Goal: Ask a question

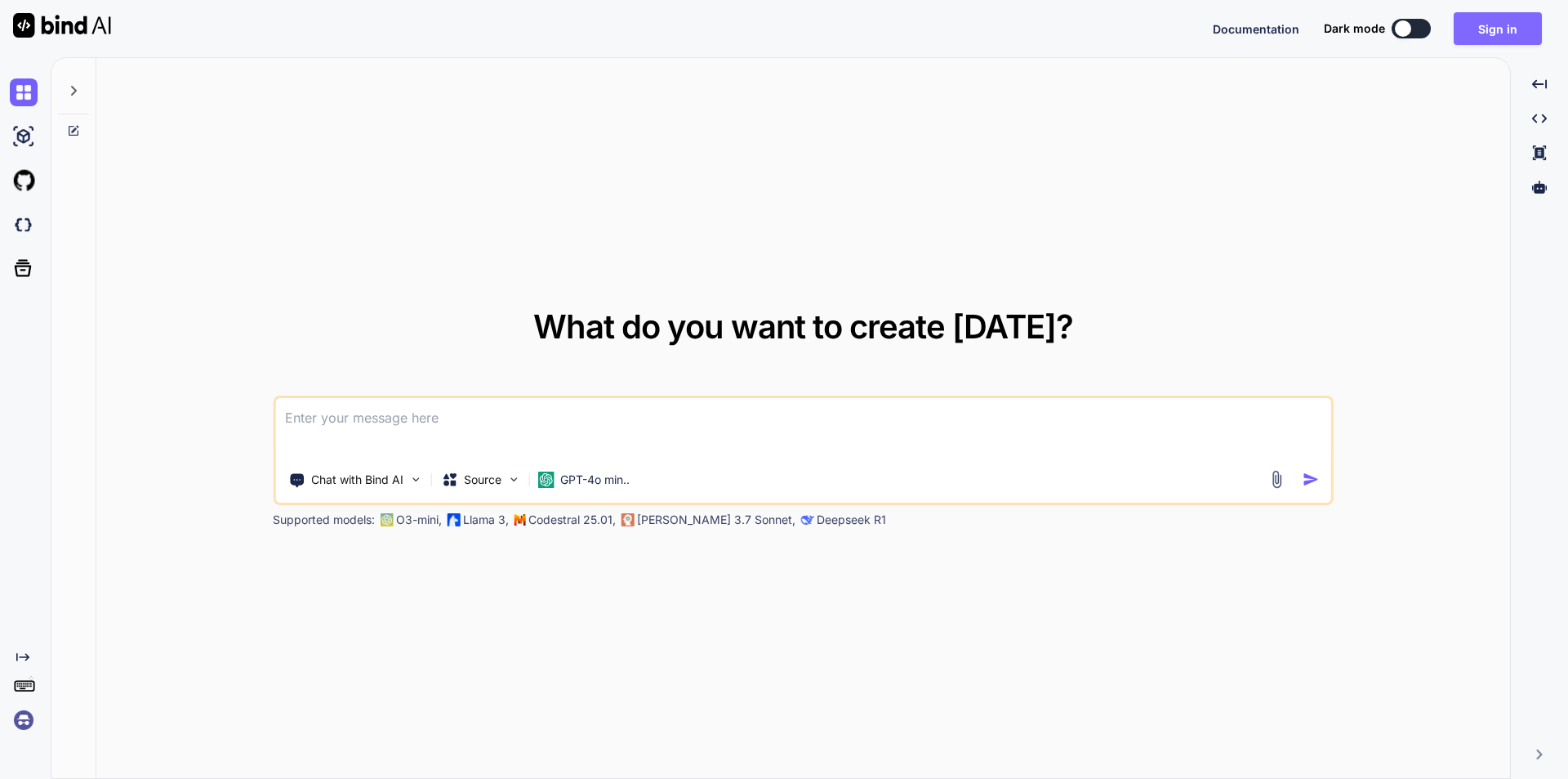
click at [1488, 32] on button "Sign in" at bounding box center [1498, 28] width 88 height 33
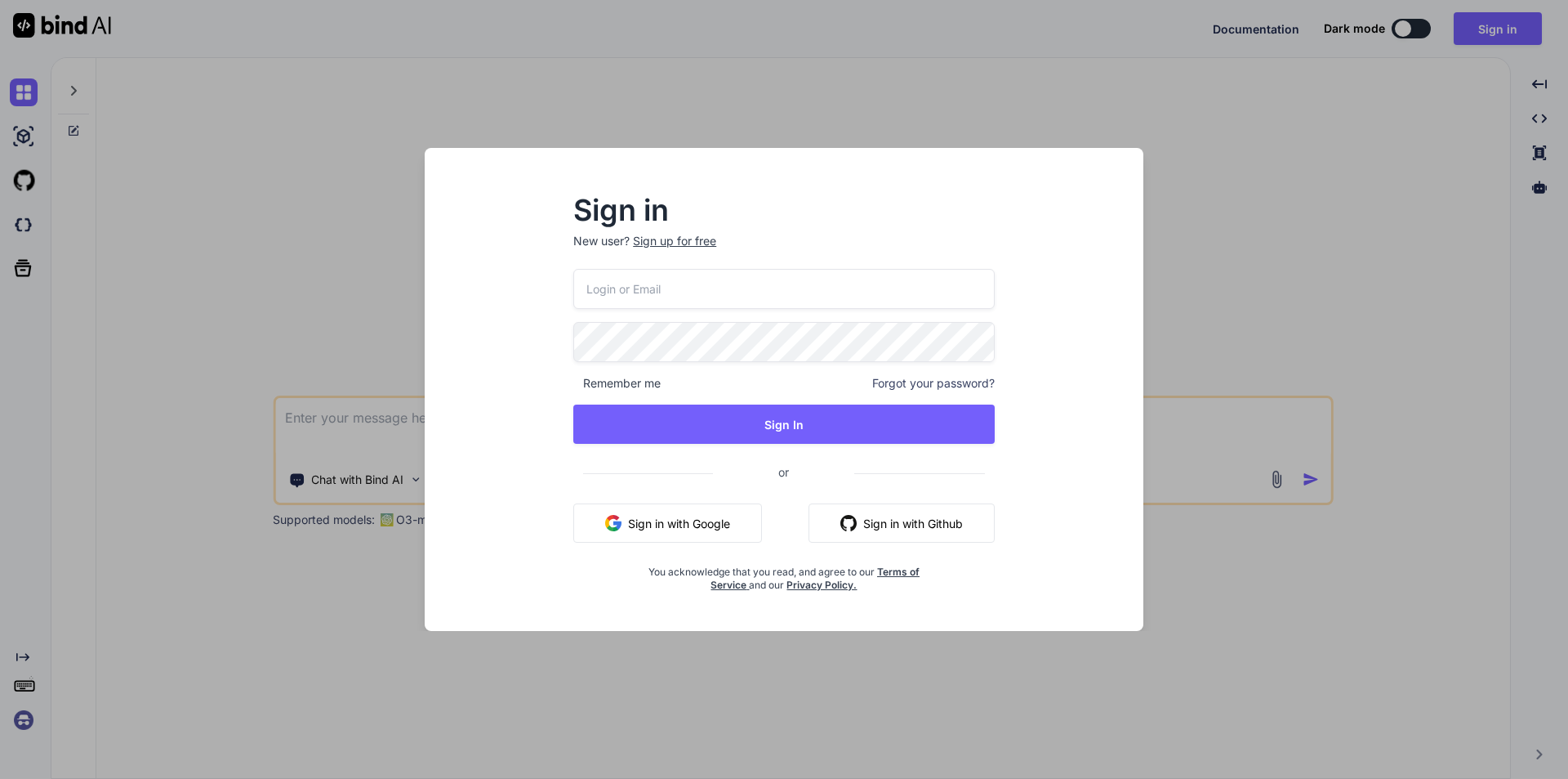
click at [677, 287] on input "email" at bounding box center [784, 289] width 421 height 40
type input "[EMAIL_ADDRESS][DOMAIN_NAME]"
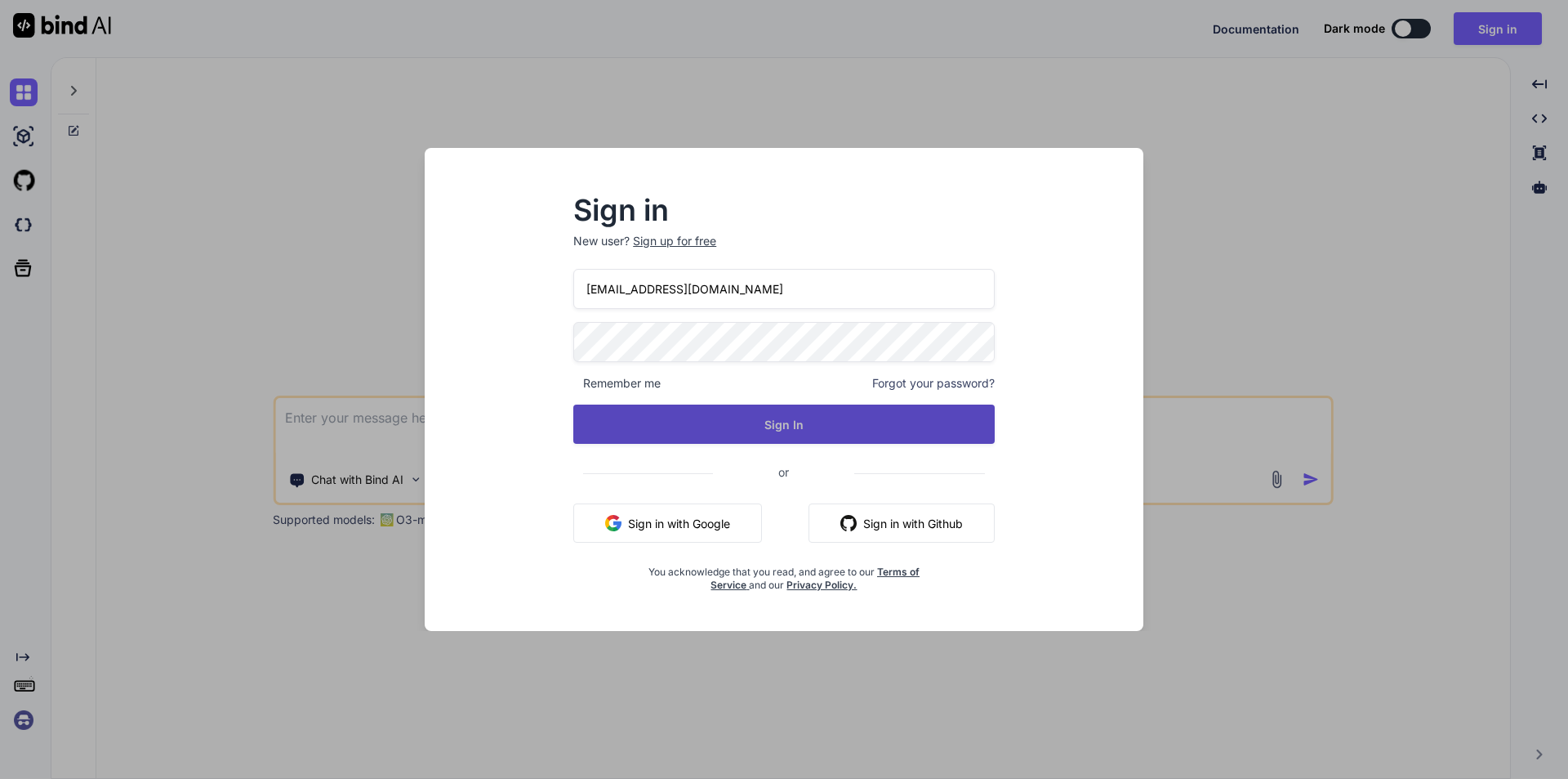
click at [798, 417] on button "Sign In" at bounding box center [784, 423] width 421 height 39
click at [779, 425] on button "Sign In" at bounding box center [784, 423] width 421 height 39
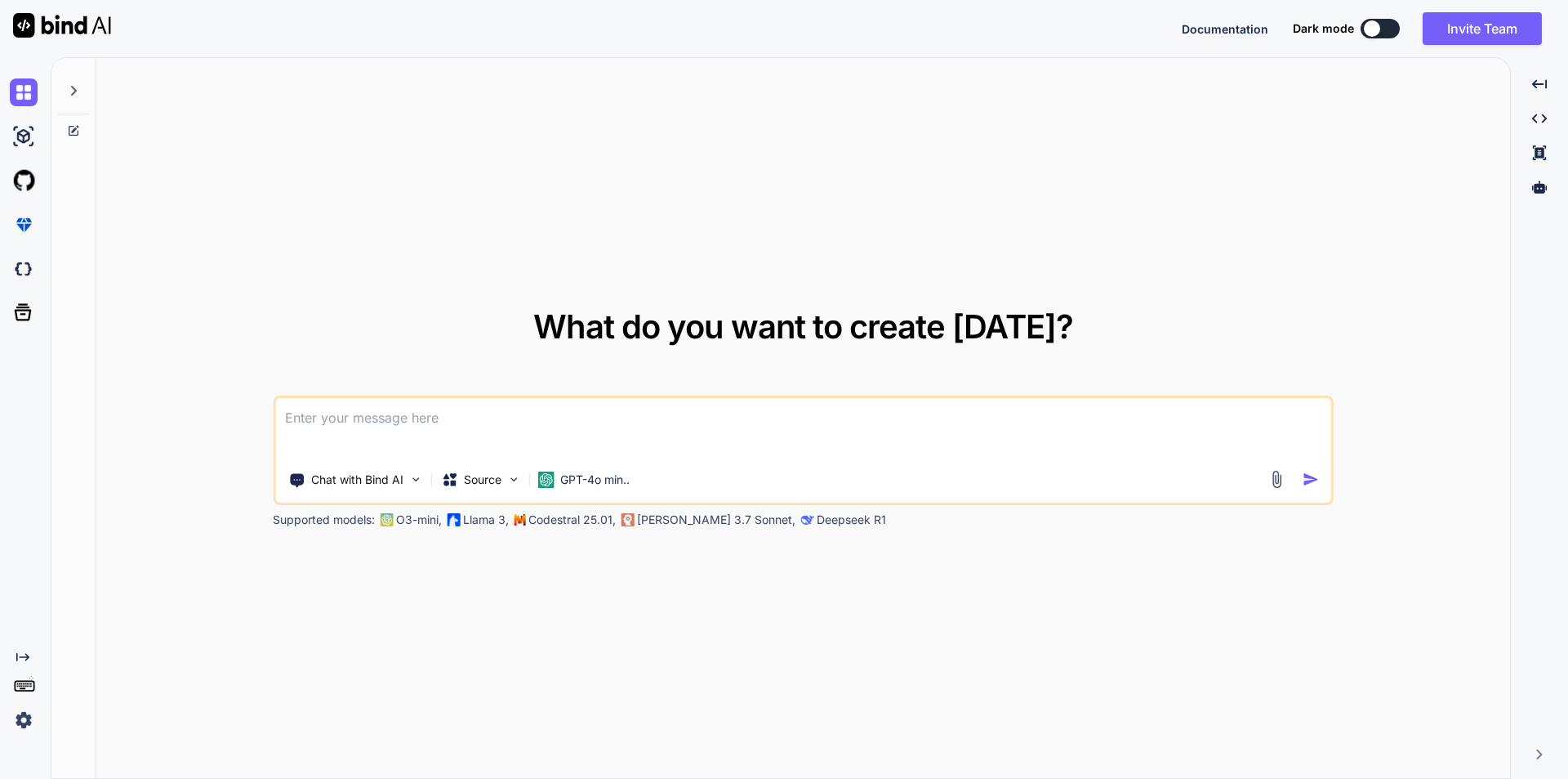
type textarea "x"
click at [513, 432] on textarea at bounding box center [803, 428] width 1056 height 60
paste textarea "Key path "file:///var/www/html/backend/storage/oauth-private.key" does not exis…"
type textarea "we have got this error Key path "file:///var/www/html/backend/storage/oauth-pri…"
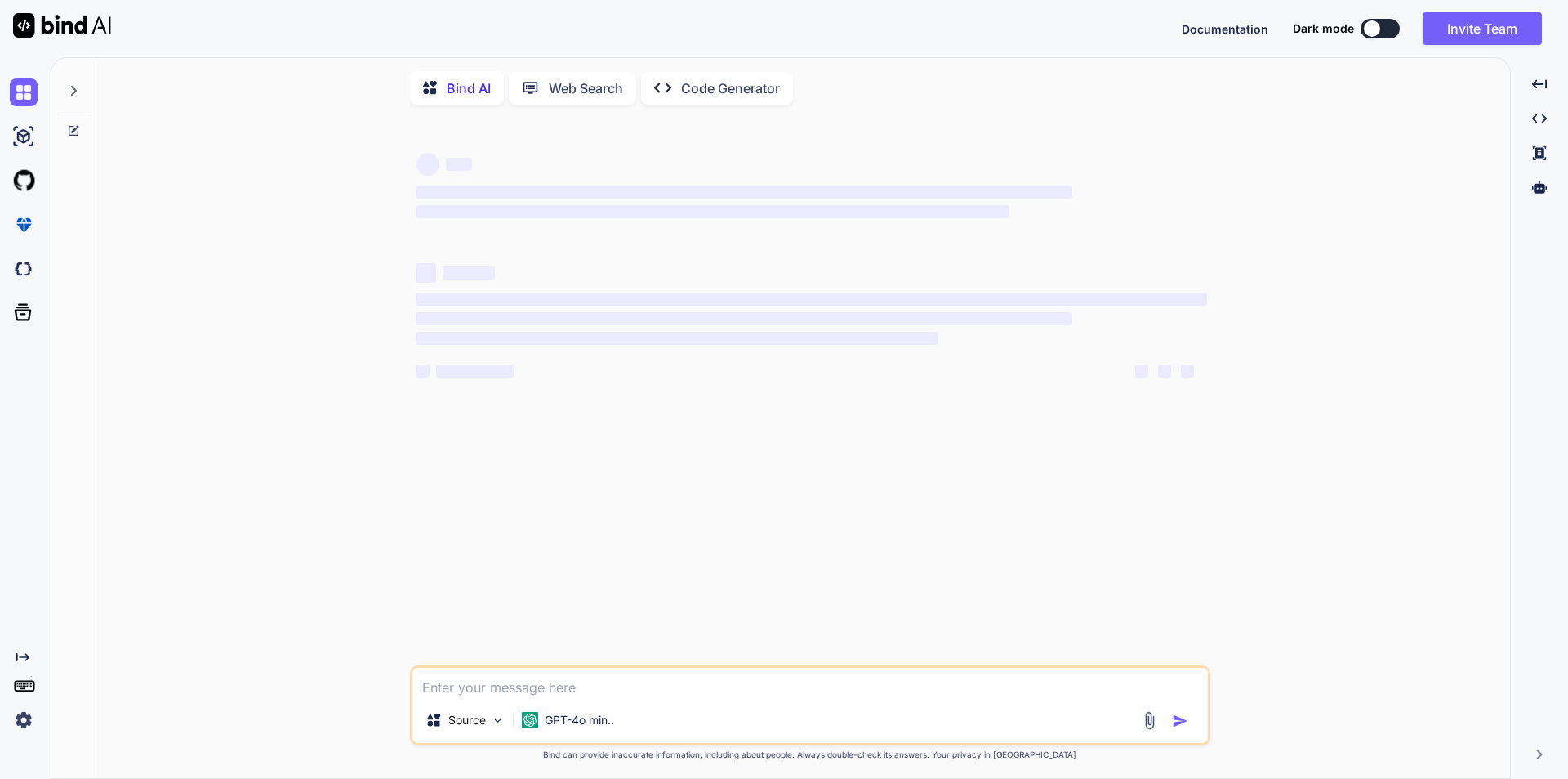
scroll to position [7, 0]
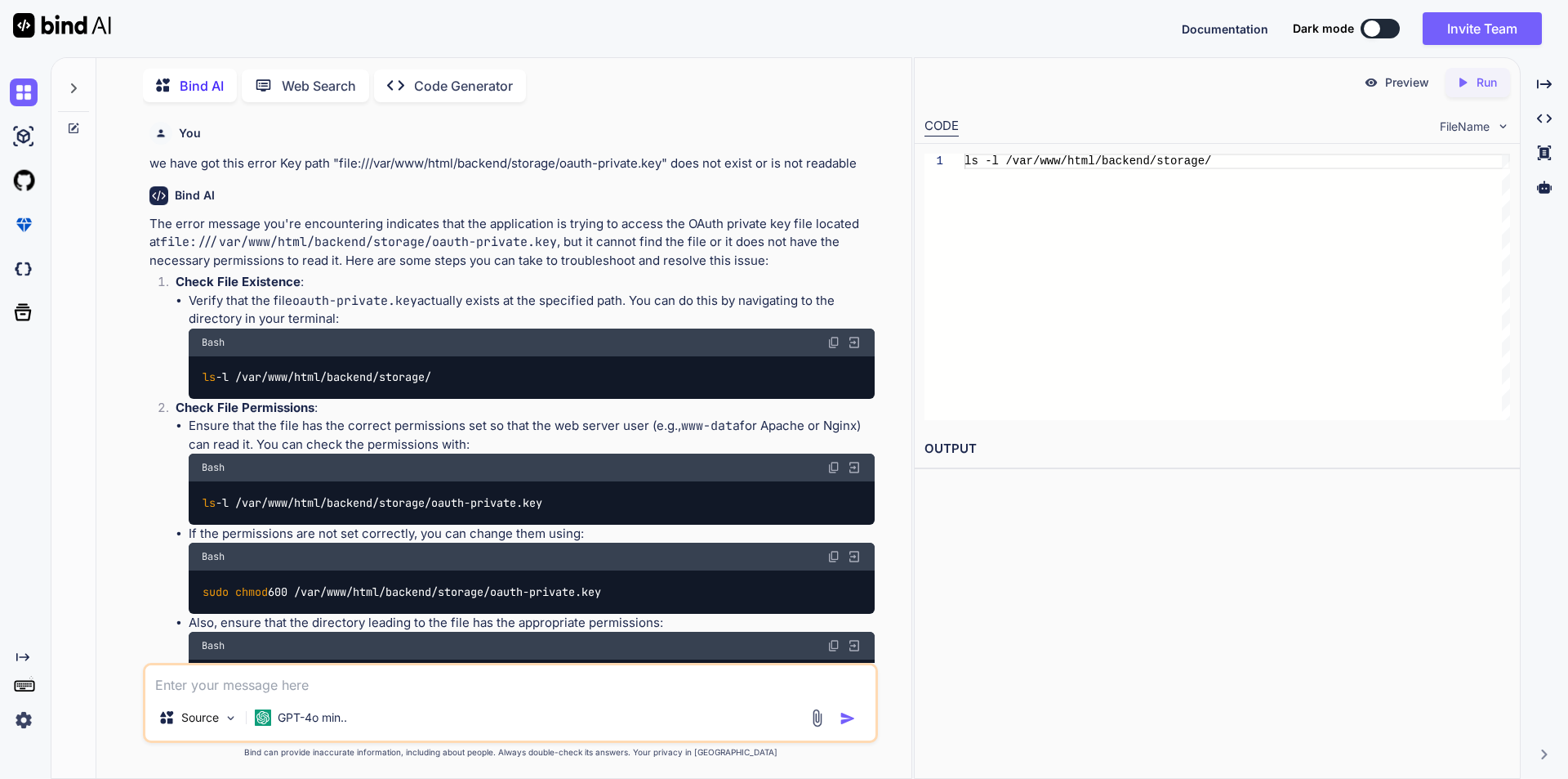
drag, startPoint x: 204, startPoint y: 376, endPoint x: 528, endPoint y: 363, distance: 324.3
click at [528, 363] on div "ls -l /var/www/html/backend/storage/" at bounding box center [532, 377] width 686 height 43
copy code "ls -l /var/www/html/backend/storage/"
drag, startPoint x: 201, startPoint y: 503, endPoint x: 558, endPoint y: 498, distance: 357.0
click at [558, 498] on div "ls -l /var/www/html/backend/storage/oauth-private.key" at bounding box center [532, 502] width 686 height 43
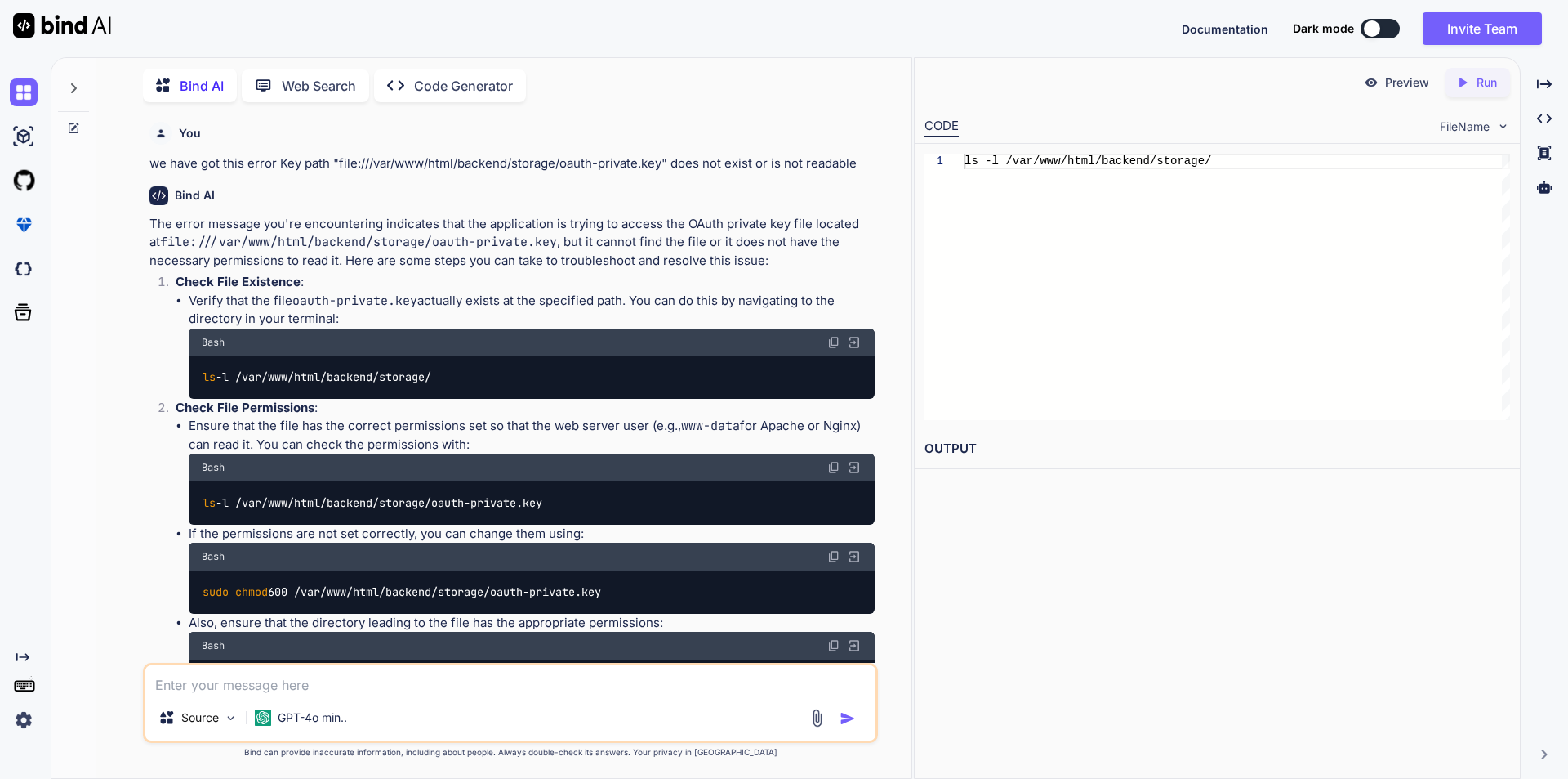
copy code "ls -l /var/www/html/backend/storage/oauth-private.key"
click at [1117, 562] on div "Preview Created with Pixso. Run CODE FileName 1 ls -l /var/www/html/backend/sto…" at bounding box center [1217, 417] width 607 height 721
click at [894, 496] on div "You we have got this error Key path "file:///var/www/html/backend/storage/oauth…" at bounding box center [510, 447] width 802 height 663
click at [834, 554] on img at bounding box center [834, 557] width 13 height 13
click at [887, 564] on div "You we have got this error Key path "file:///var/www/html/backend/storage/oauth…" at bounding box center [510, 447] width 802 height 663
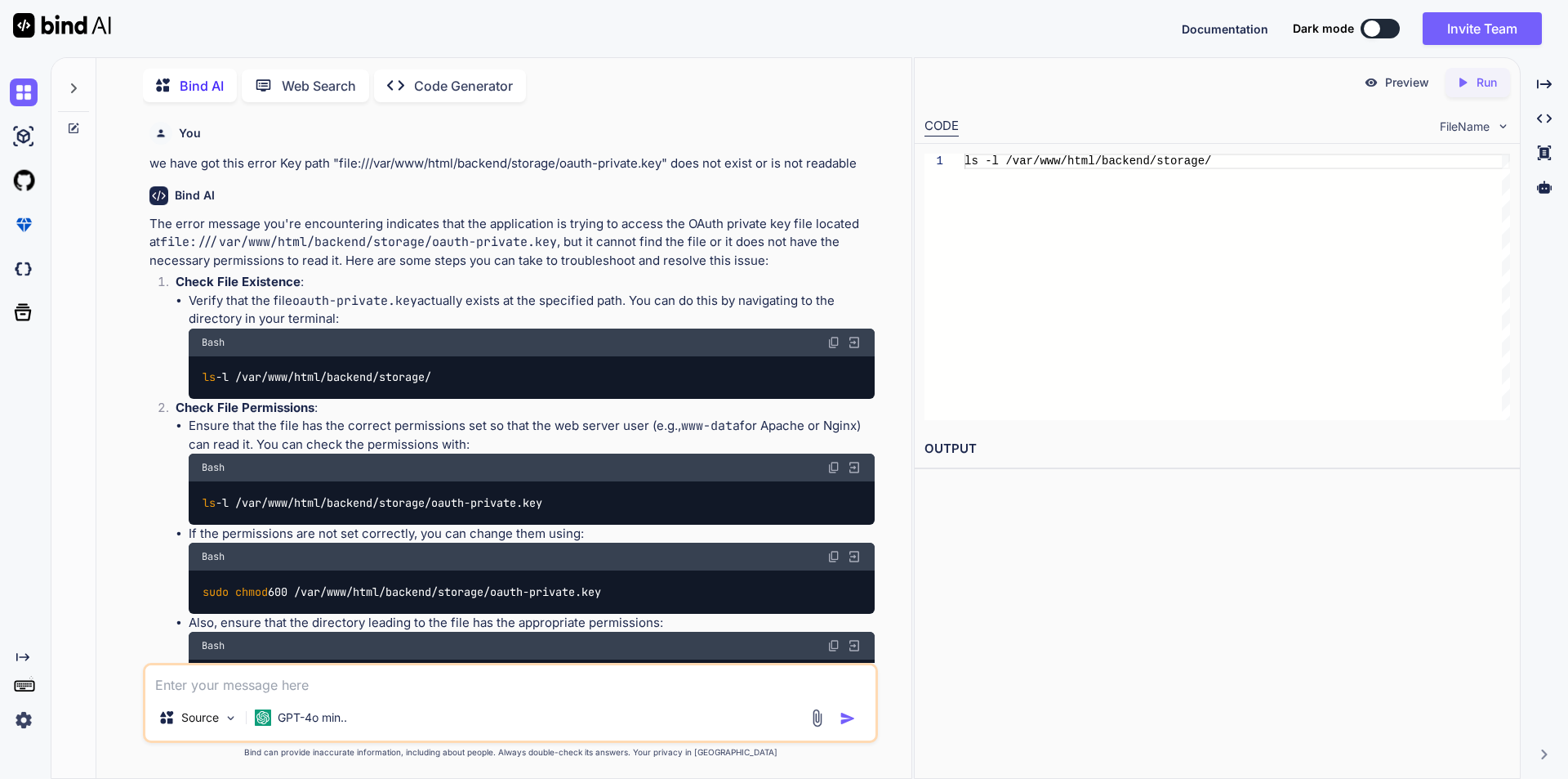
click at [827, 537] on li "If the permissions are not set correctly, you can change them using: Bash sudo …" at bounding box center [532, 569] width 686 height 89
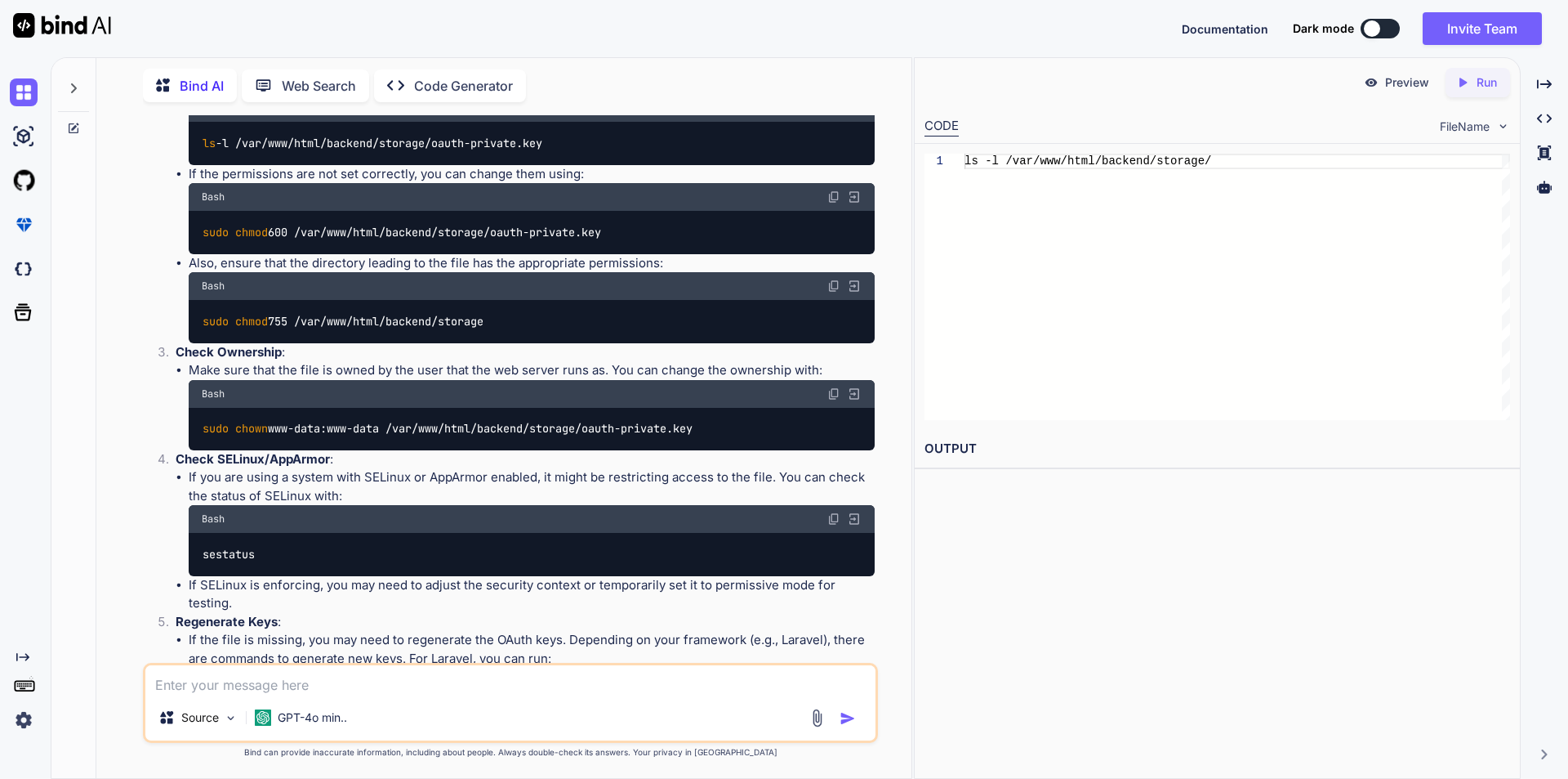
scroll to position [392, 0]
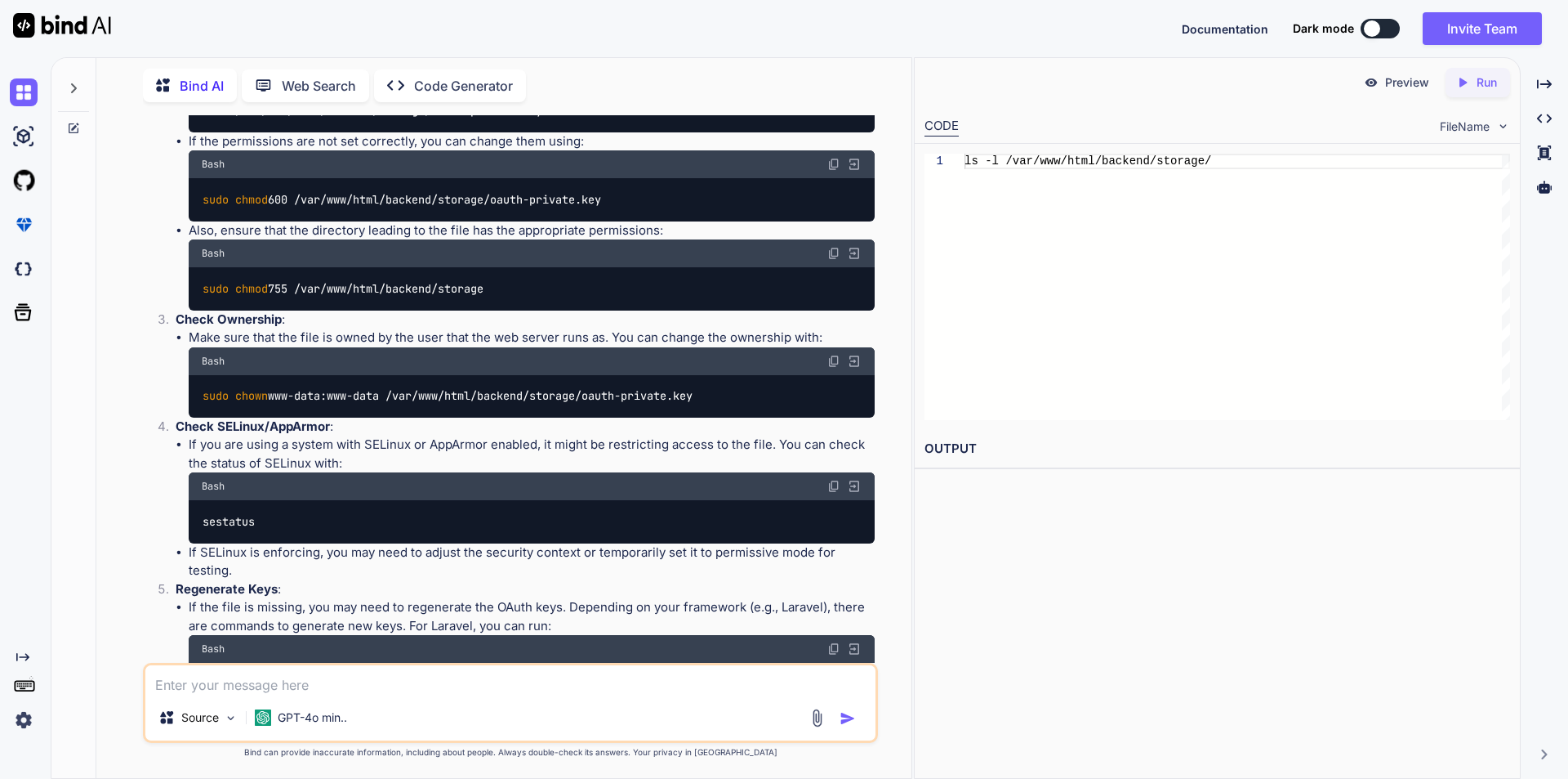
drag, startPoint x: 204, startPoint y: 286, endPoint x: 519, endPoint y: 296, distance: 315.2
click at [519, 296] on div "sudo chmod 755 /var/www/html/backend/storage" at bounding box center [532, 288] width 686 height 43
copy code "sudo chmod 755 /var/www/html/backend/storage"
click at [345, 331] on li "Make sure that the file is owned by the user that the web server runs as. You c…" at bounding box center [532, 372] width 686 height 89
drag, startPoint x: 206, startPoint y: 395, endPoint x: 713, endPoint y: 392, distance: 507.0
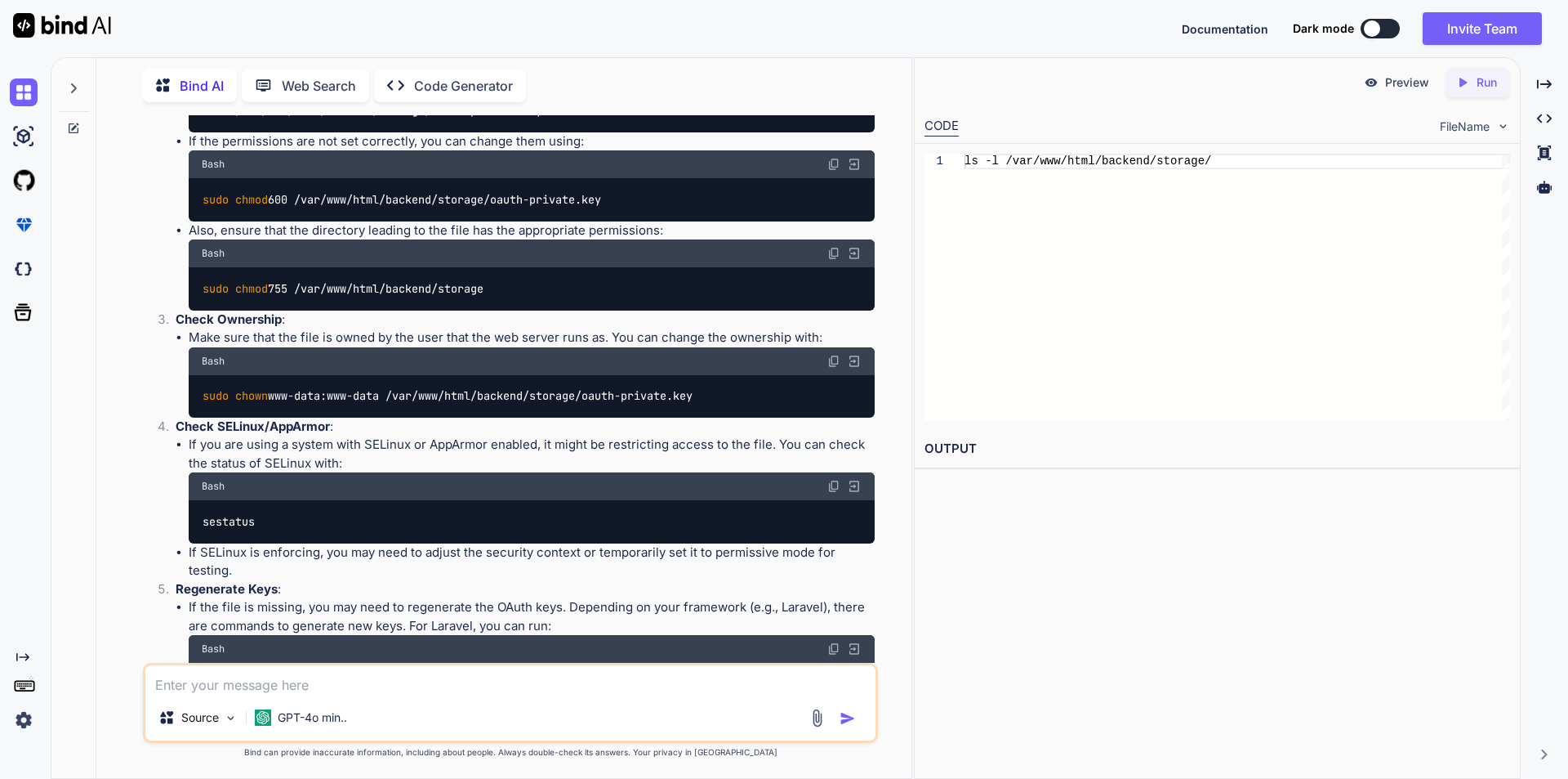
click at [713, 392] on div "sudo chown www-data:www-data /var/www/html/backend/storage/oauth-private.key" at bounding box center [532, 396] width 686 height 43
copy code "sudo chown www-data:www-data /var/www/html/backend/storage/oauth-private.key"
click at [910, 443] on div "You we have got this error Key path "file:///var/www/html/backend/storage/oauth…" at bounding box center [510, 447] width 802 height 663
click at [802, 463] on li "If you are using a system with SELinux or AppArmor enabled, it might be restric…" at bounding box center [532, 489] width 686 height 107
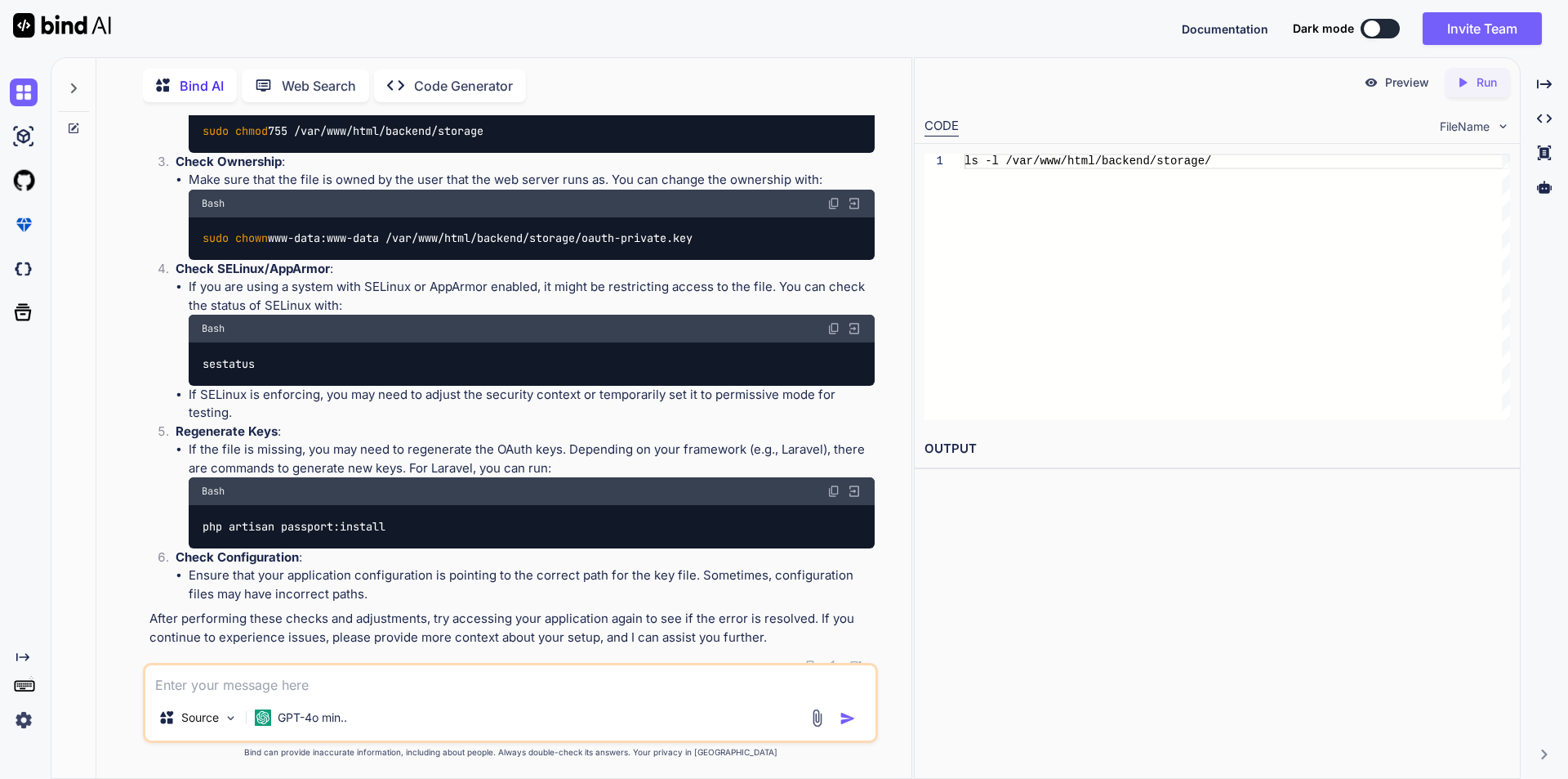
scroll to position [559, 0]
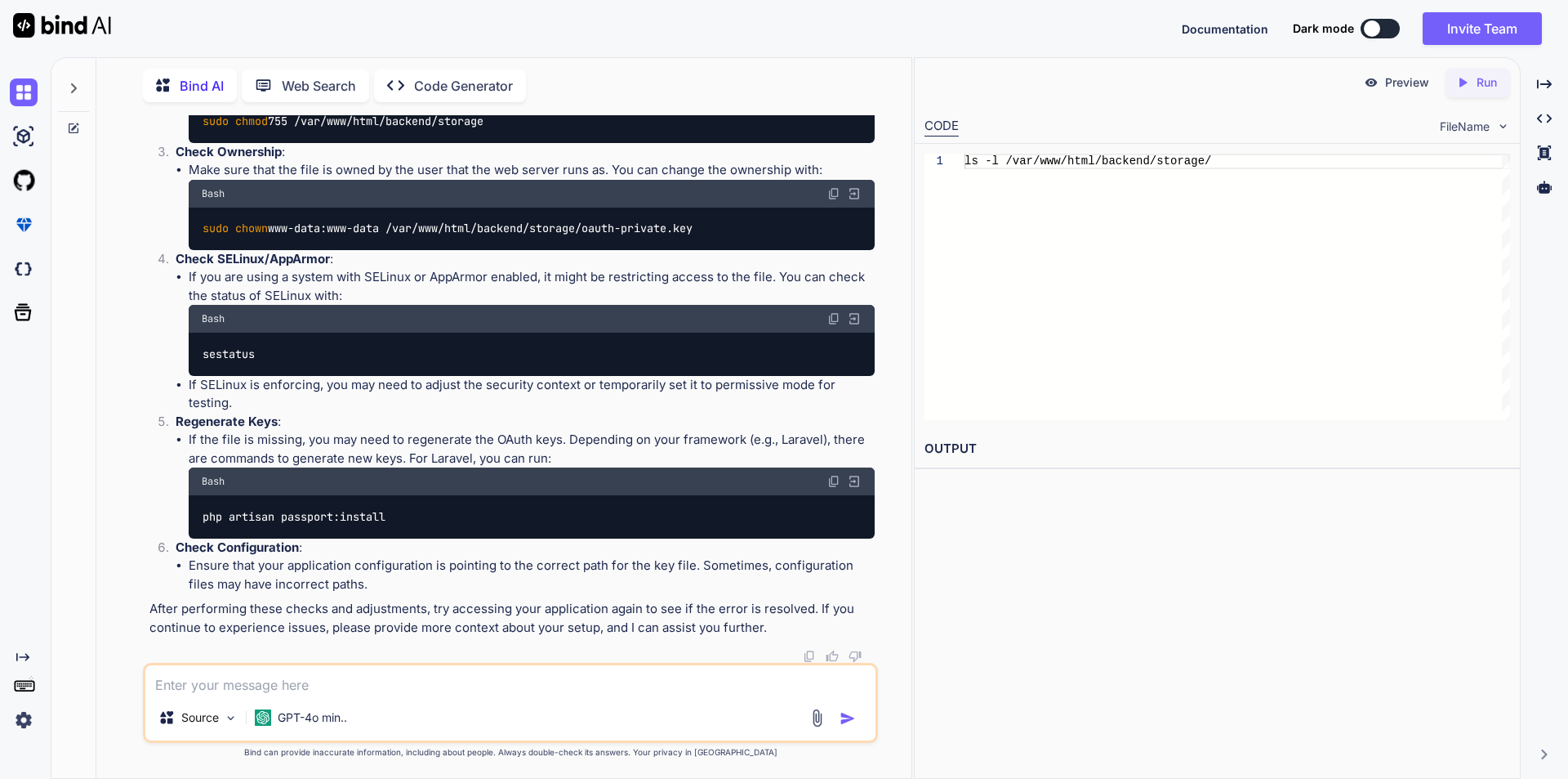
click at [270, 680] on textarea at bounding box center [510, 680] width 730 height 29
paste textarea "Key path "file:///var/www/html/backend/storage/oauth-public.key" does not exist…"
type textarea "Key path "file:///var/www/html/backend/storage/oauth-public.key" does not exist…"
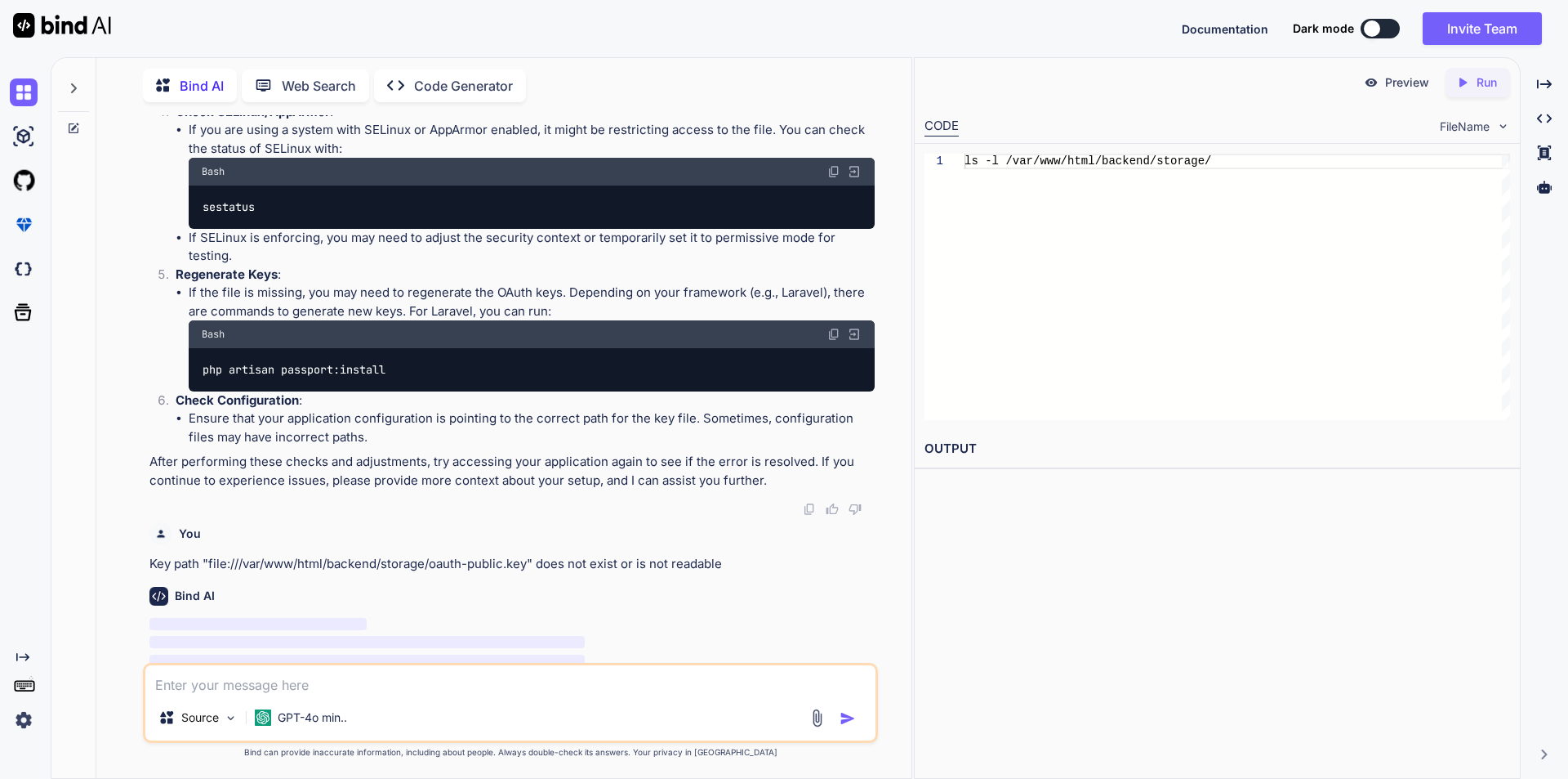
scroll to position [733, 0]
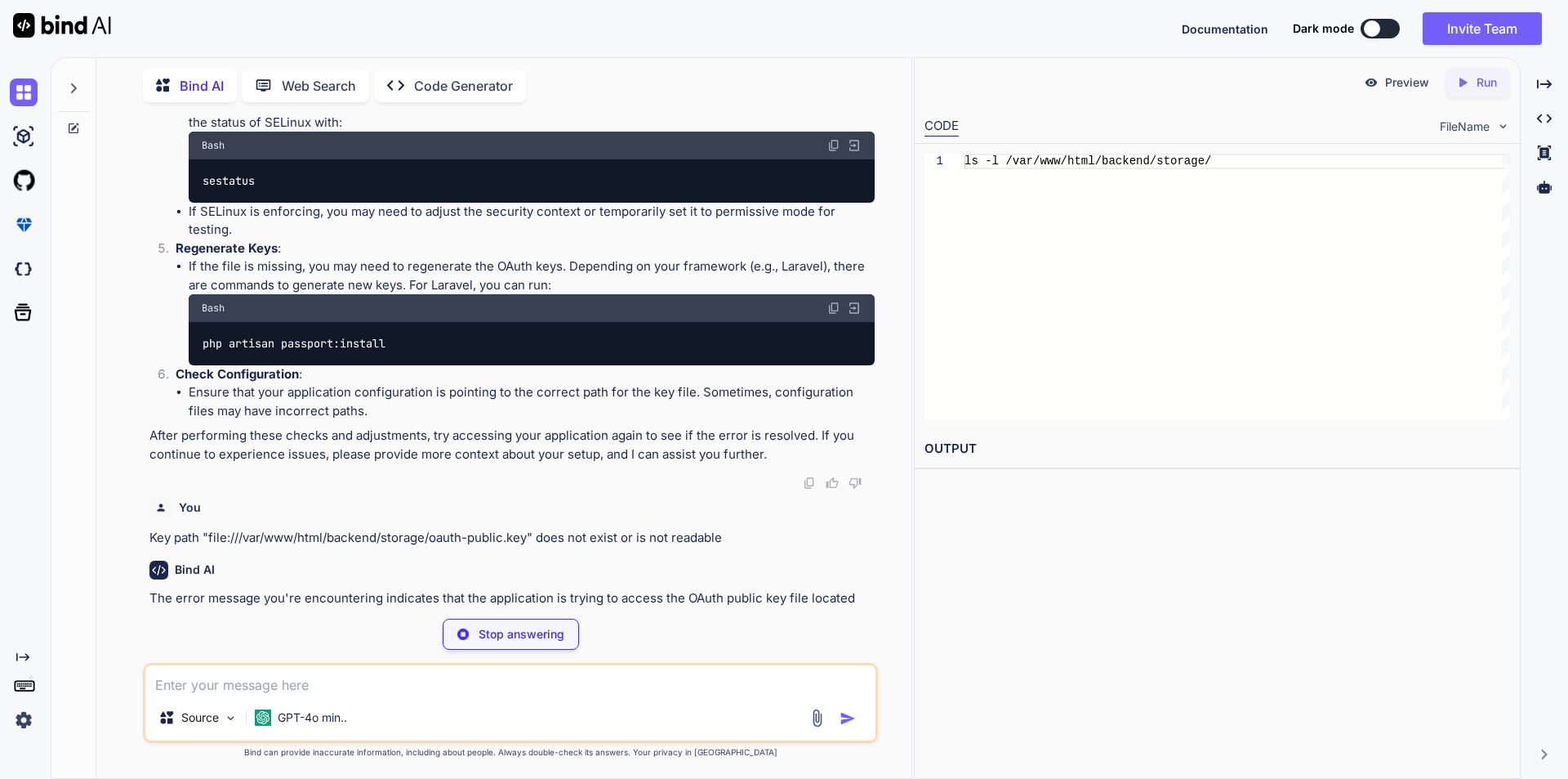
click at [719, 575] on div "Bind AI" at bounding box center [512, 569] width 725 height 19
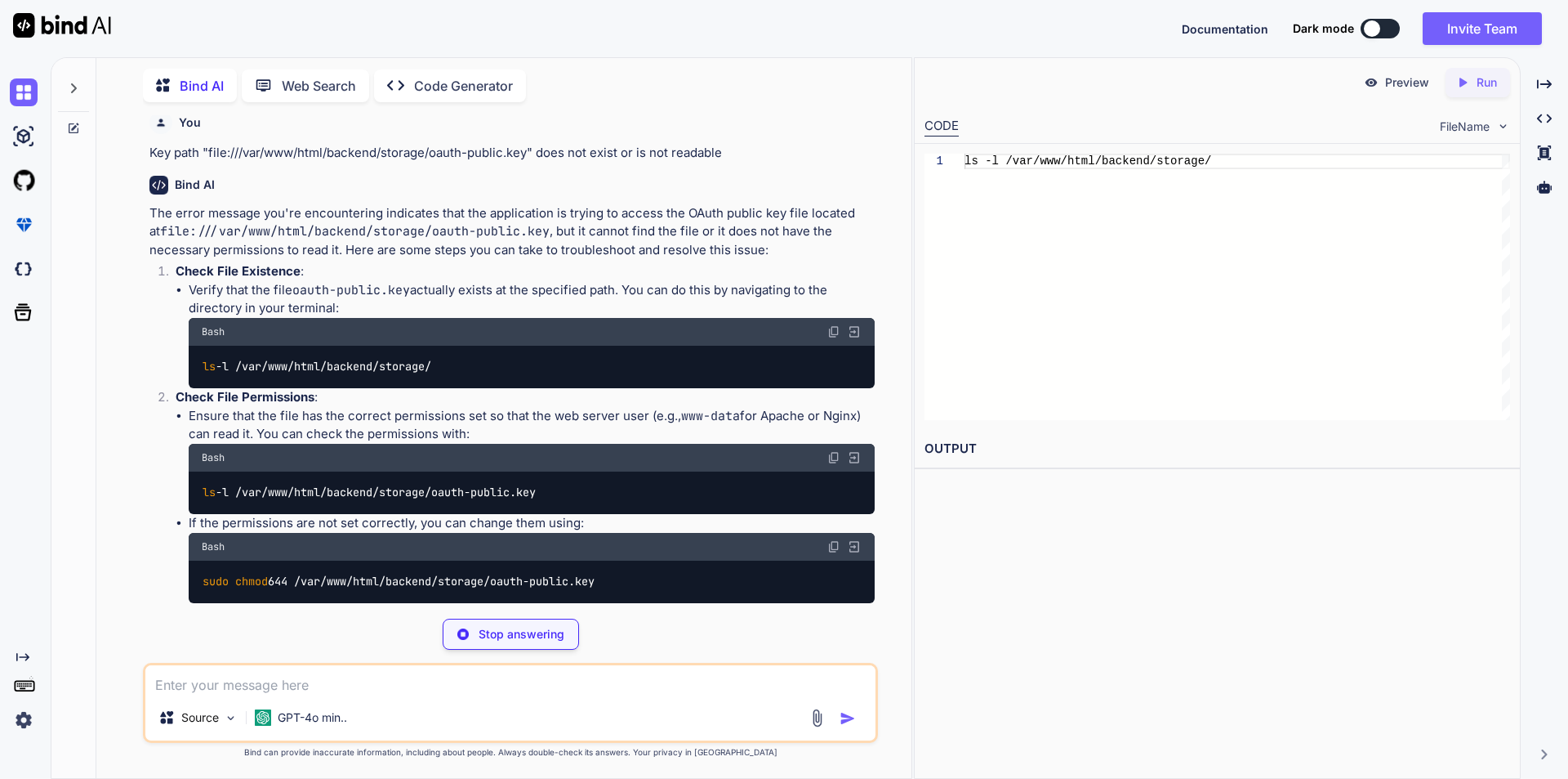
scroll to position [1125, 0]
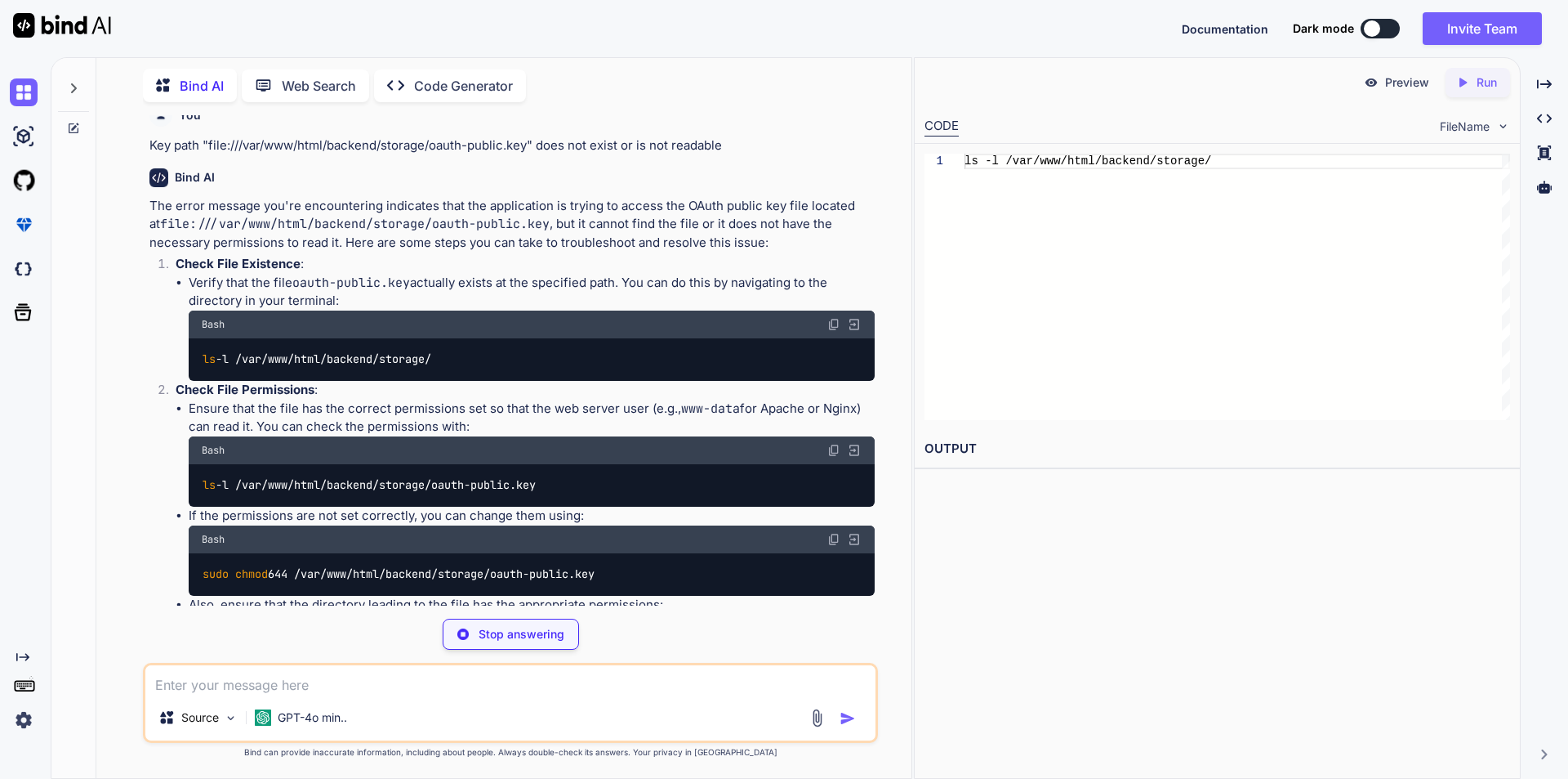
drag, startPoint x: 200, startPoint y: 357, endPoint x: 550, endPoint y: 380, distance: 350.8
click at [550, 380] on div "ls -l /var/www/html/backend/storage/" at bounding box center [532, 359] width 686 height 43
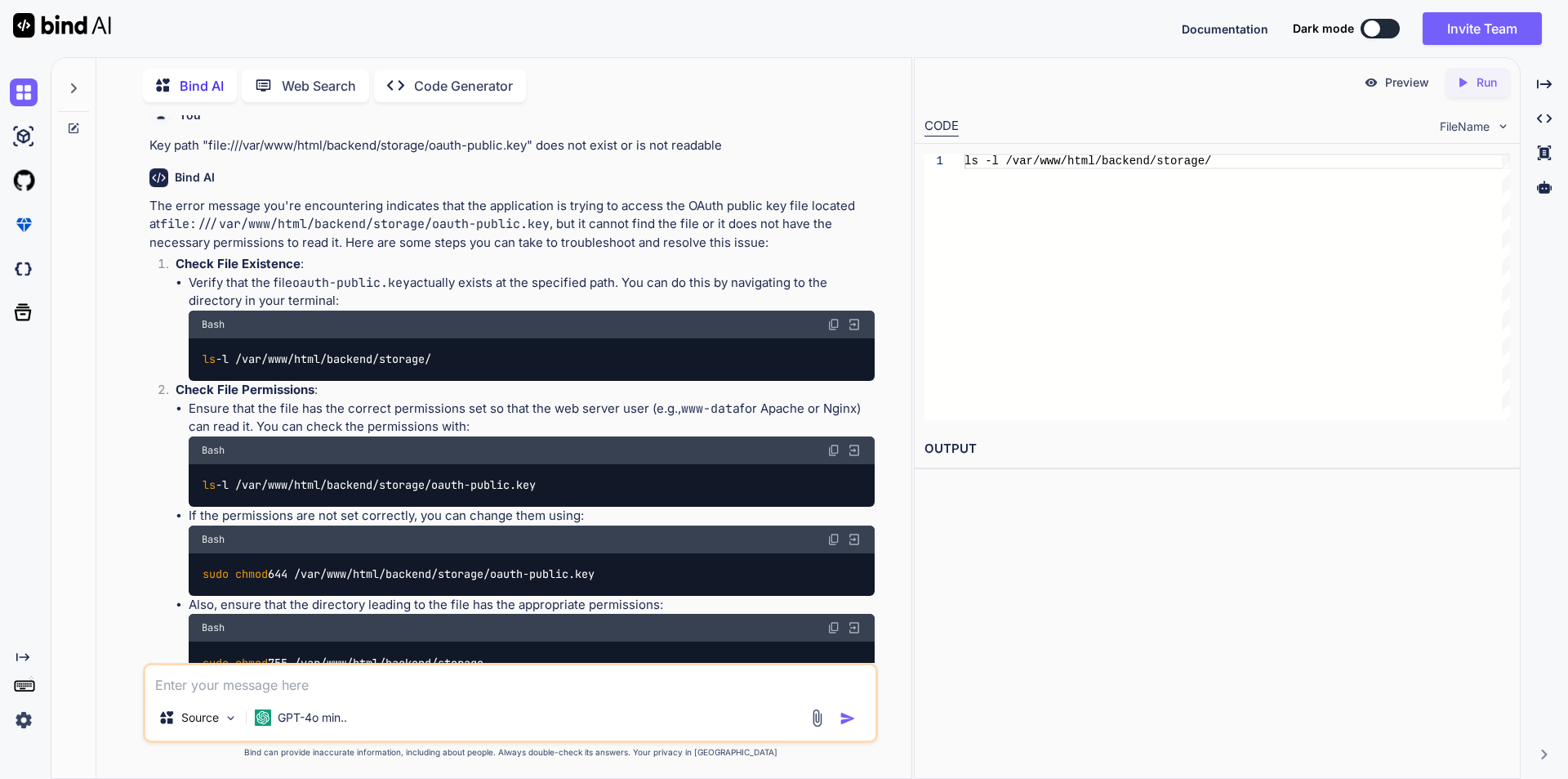
copy code "ls -l /var/www/html/backend/storage/"
drag, startPoint x: 203, startPoint y: 483, endPoint x: 614, endPoint y: 483, distance: 411.0
click at [614, 483] on div "ls -l /var/www/html/backend/storage/oauth-public.key" at bounding box center [532, 485] width 686 height 43
copy code "ls -l /var/www/html/backend/storage/oauth-public.key"
drag, startPoint x: 204, startPoint y: 574, endPoint x: 688, endPoint y: 577, distance: 484.0
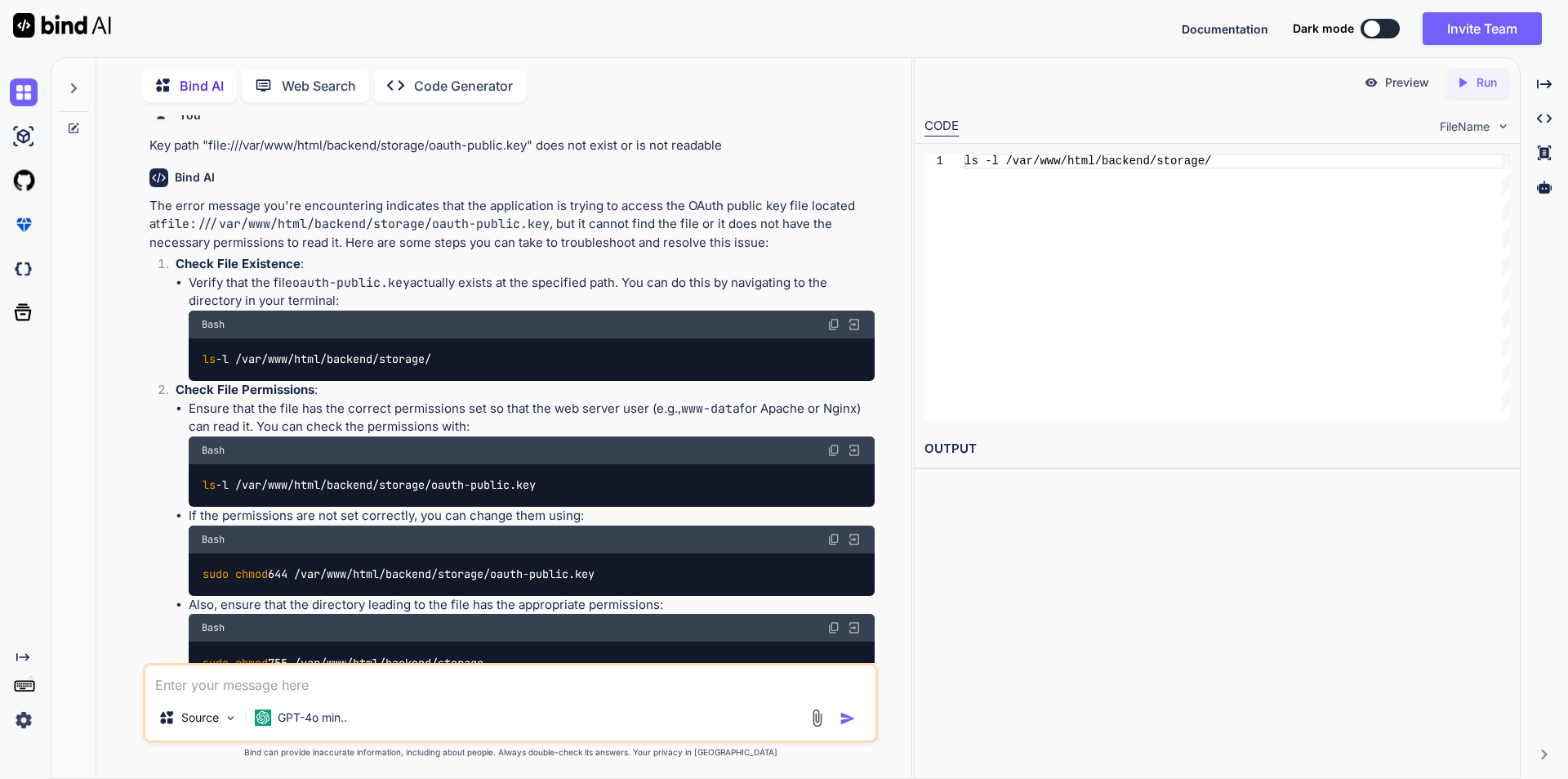
click at [688, 577] on div "sudo chmod 644 /var/www/html/backend/storage/oauth-public.key" at bounding box center [532, 574] width 686 height 43
copy code "sudo chmod 644 /var/www/html/backend/storage/oauth-public.key"
click at [676, 600] on li "Also, ensure that the directory leading to the file has the appropriate permiss…" at bounding box center [532, 640] width 686 height 89
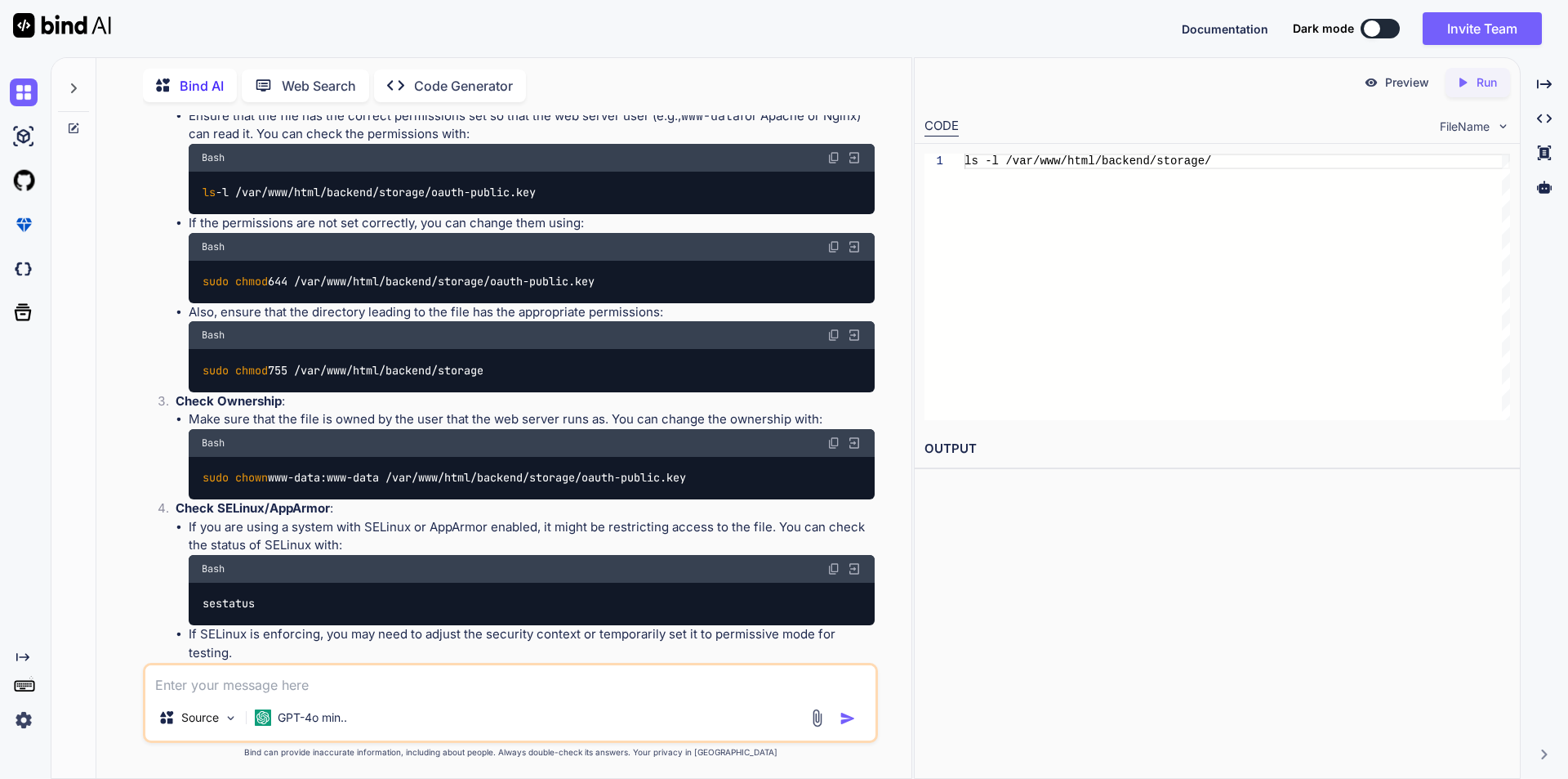
scroll to position [1419, 0]
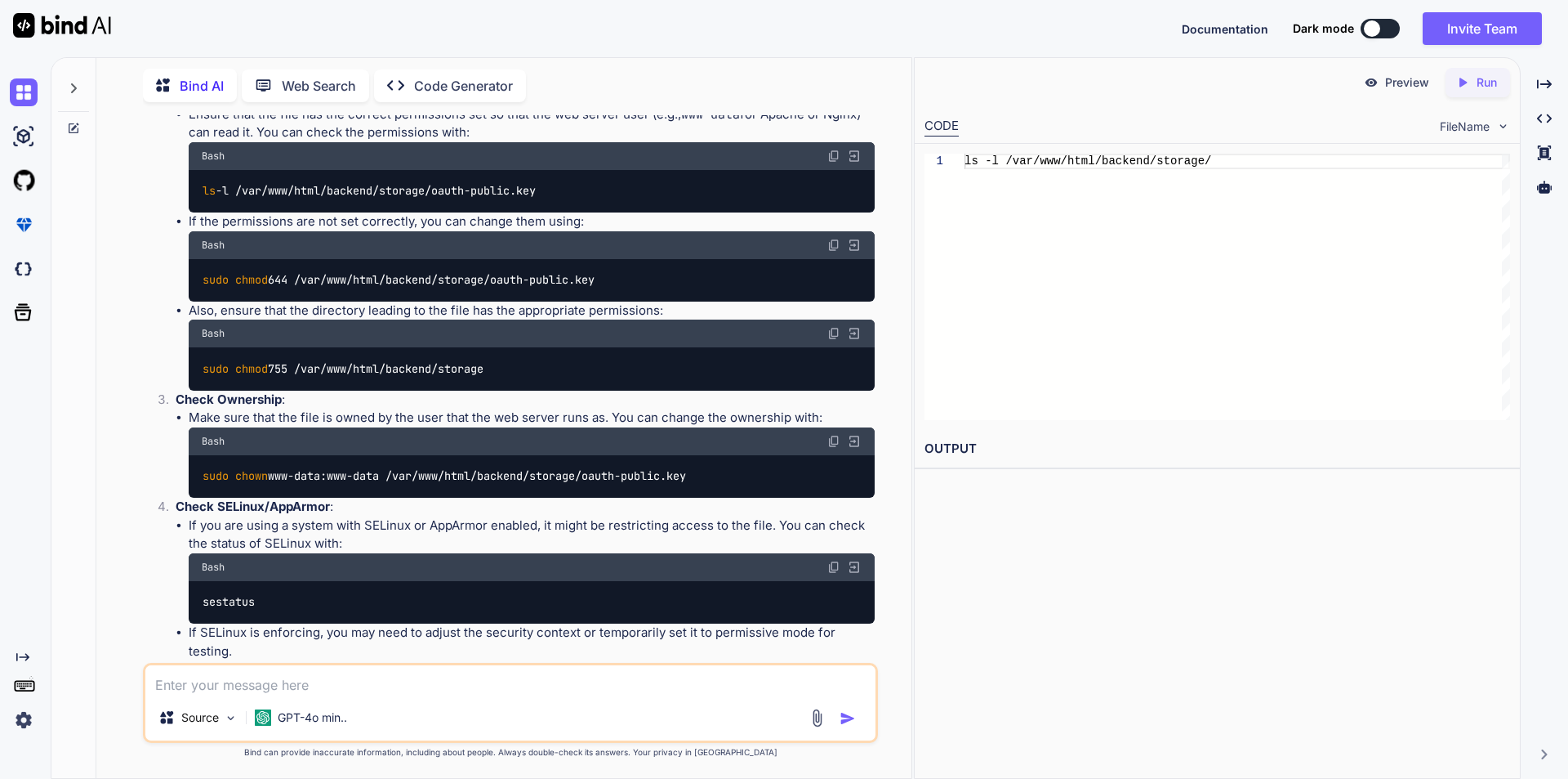
drag, startPoint x: 201, startPoint y: 473, endPoint x: 707, endPoint y: 473, distance: 506.0
click at [707, 473] on div "sudo chown www-data:www-data /var/www/html/backend/storage/oauth-public.key" at bounding box center [532, 476] width 686 height 43
copy code "sudo chown www-data:www-data /var/www/html/backend/storage/oauth-public.key"
click at [355, 682] on textarea at bounding box center [510, 680] width 730 height 29
paste textarea "Key file "file:///var/www/html/backend/storage/oauth-public.key" permissions ar…"
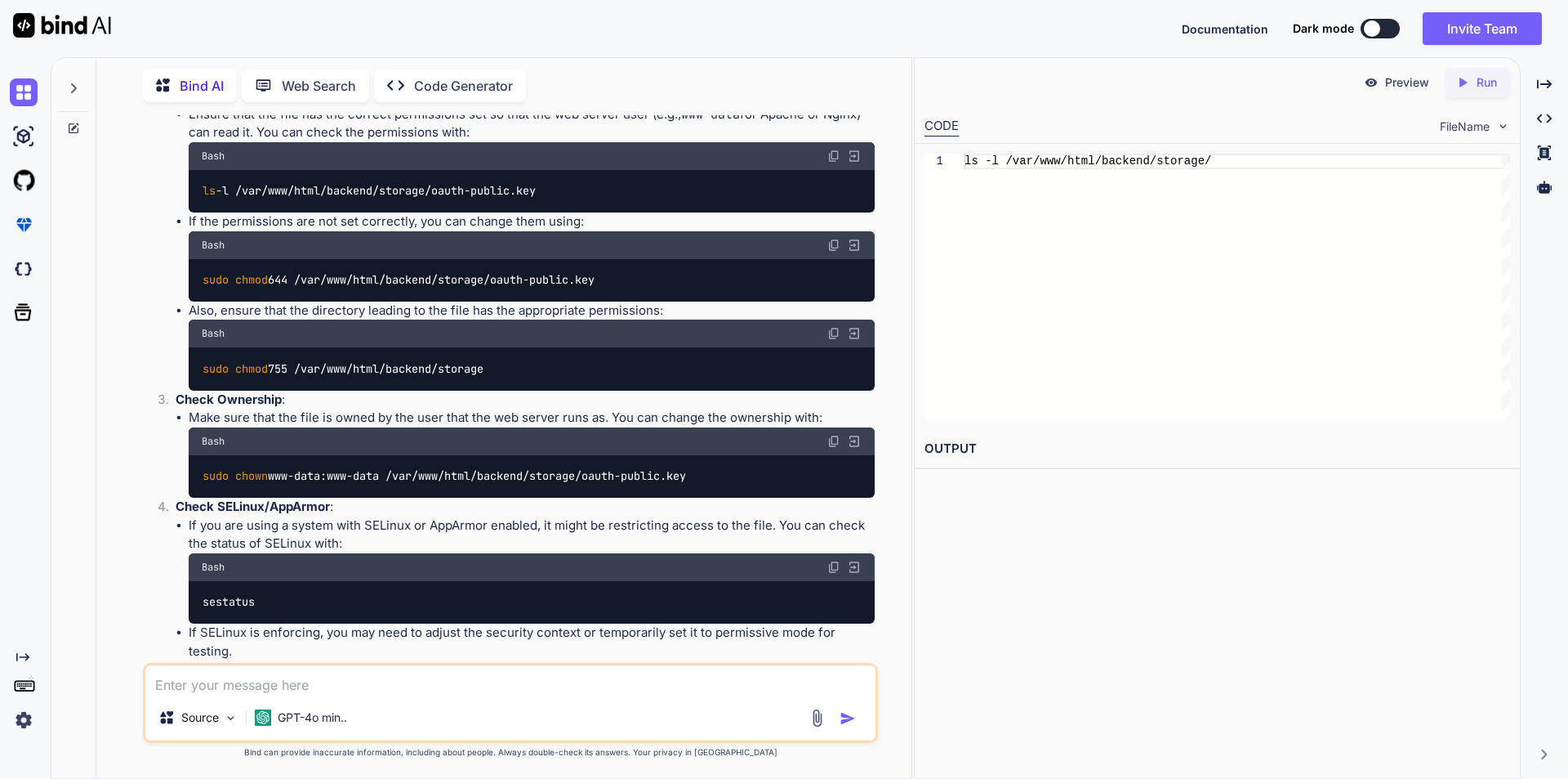
type textarea "Key file "file:///var/www/html/backend/storage/oauth-public.key" permissions ar…"
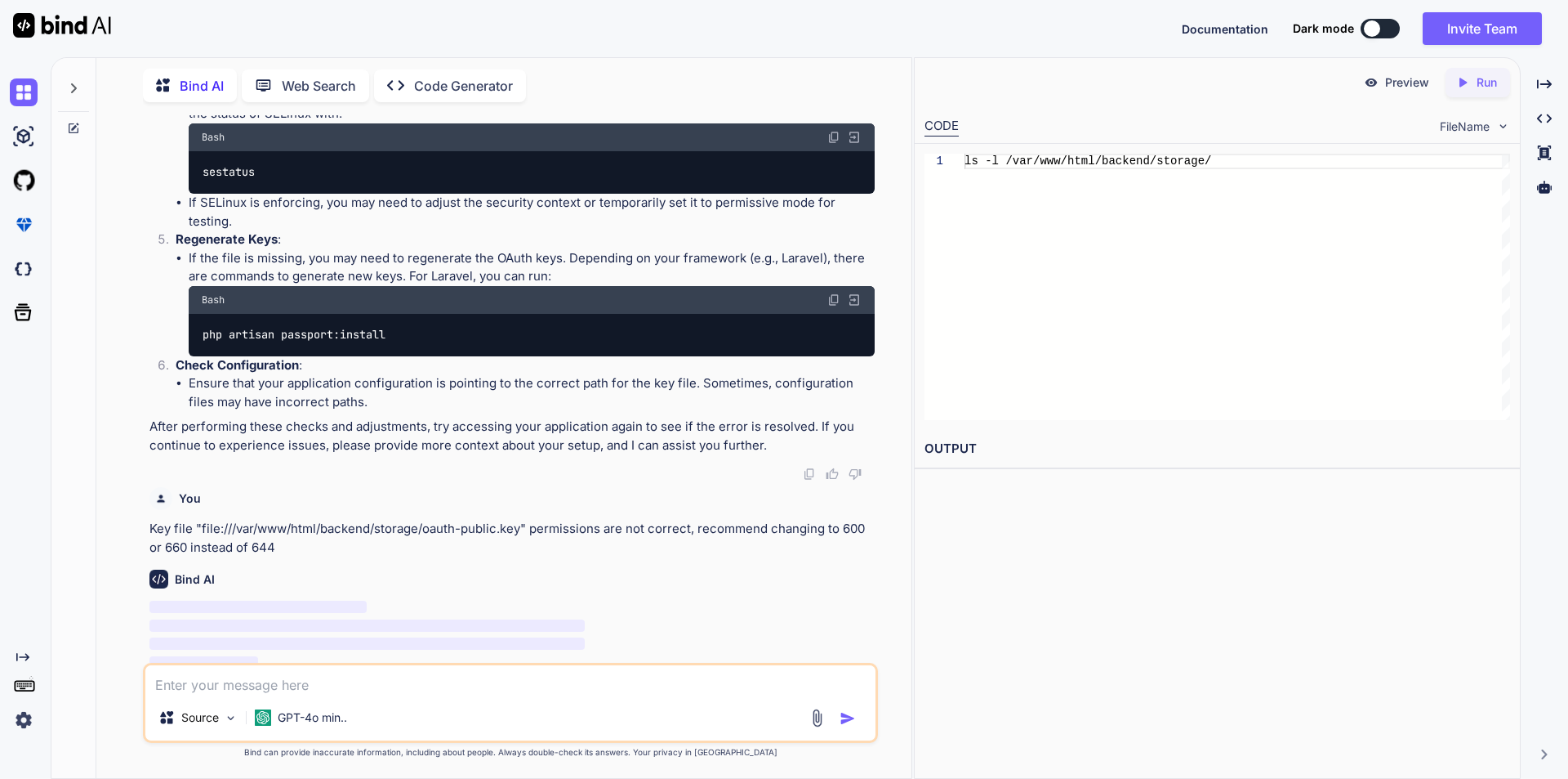
scroll to position [1858, 0]
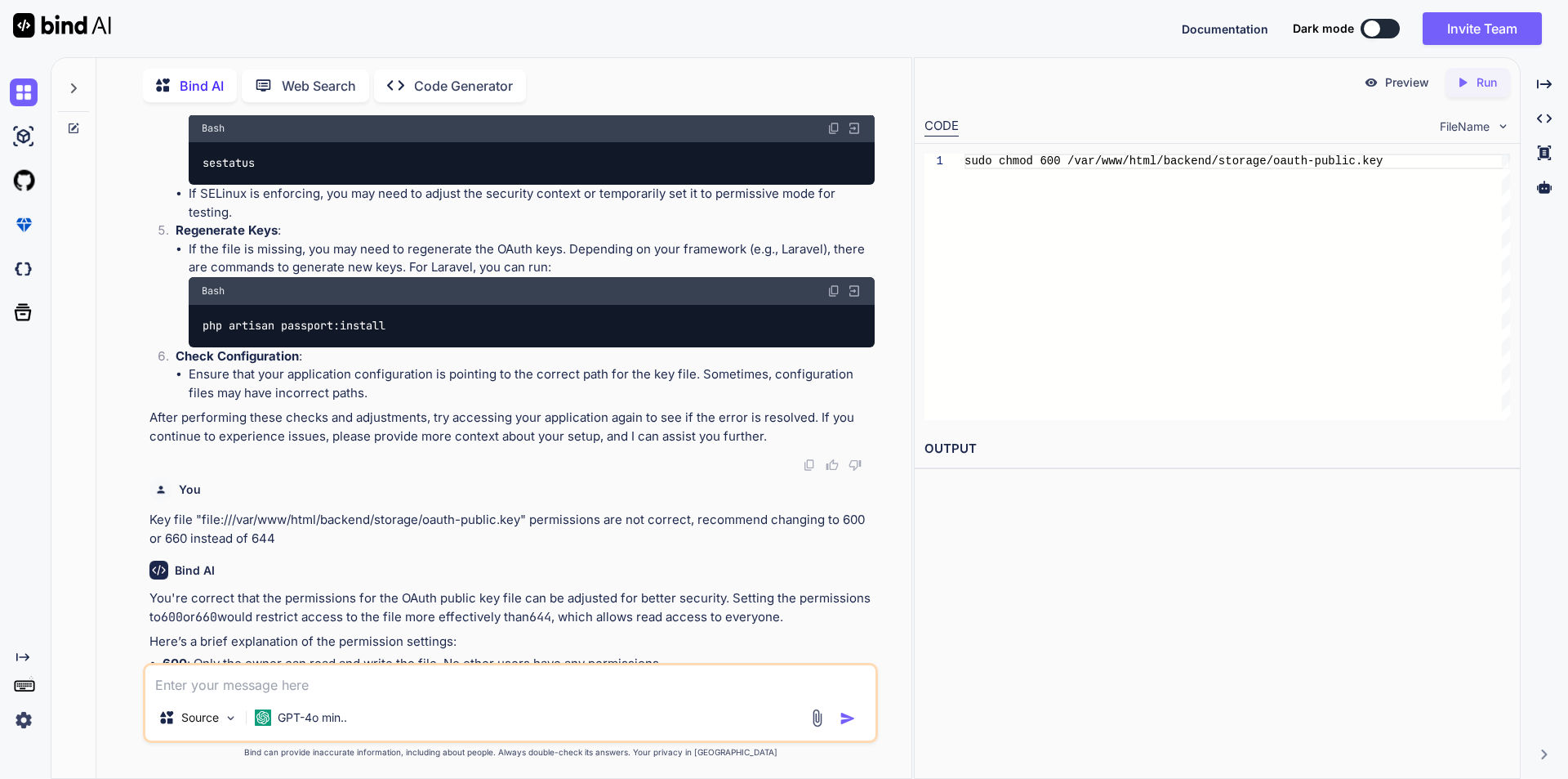
click at [877, 587] on div "You we have got this error Key path "file:///var/www/html/backend/storage/oauth…" at bounding box center [512, 389] width 732 height 548
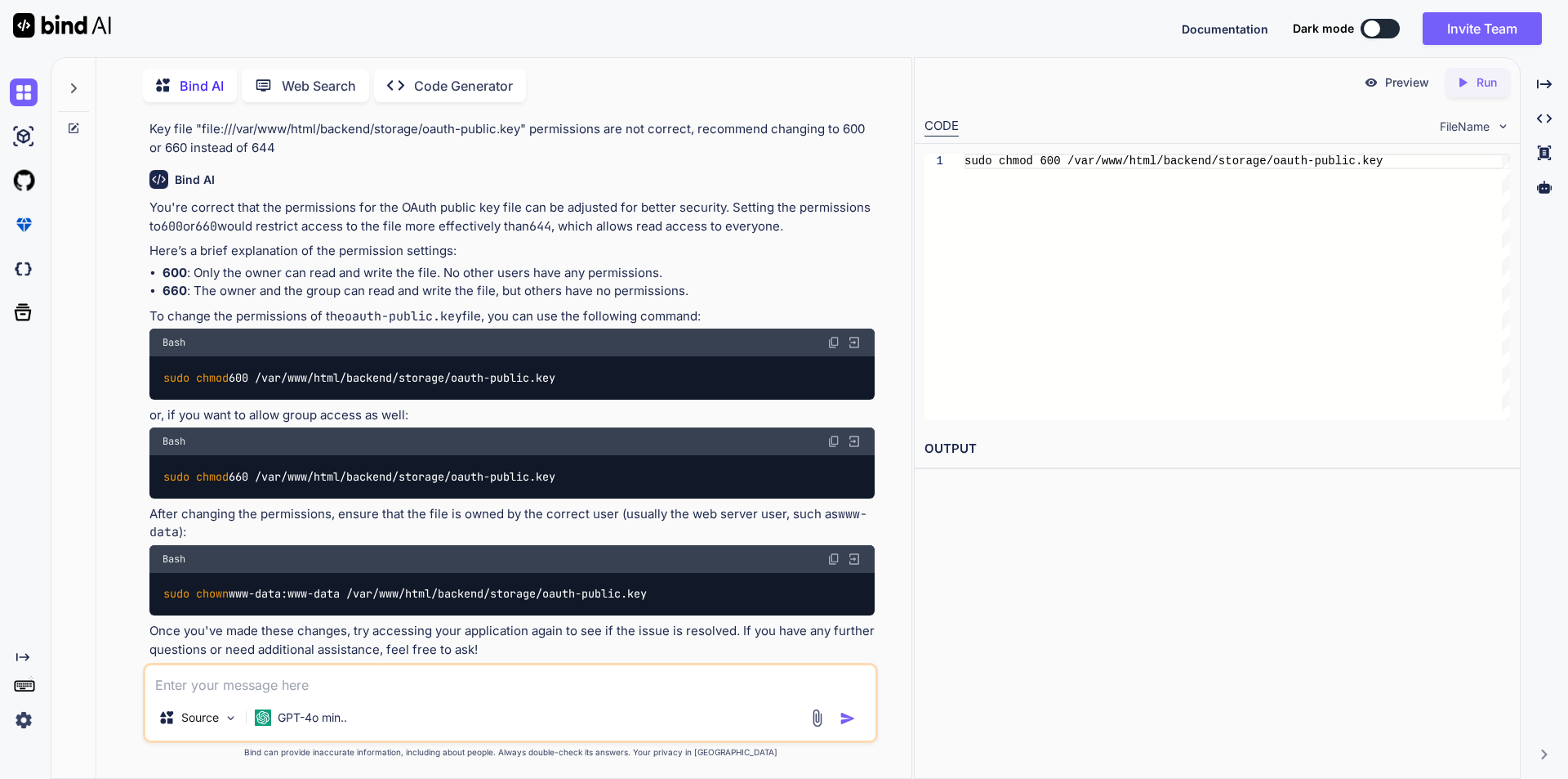
scroll to position [2250, 0]
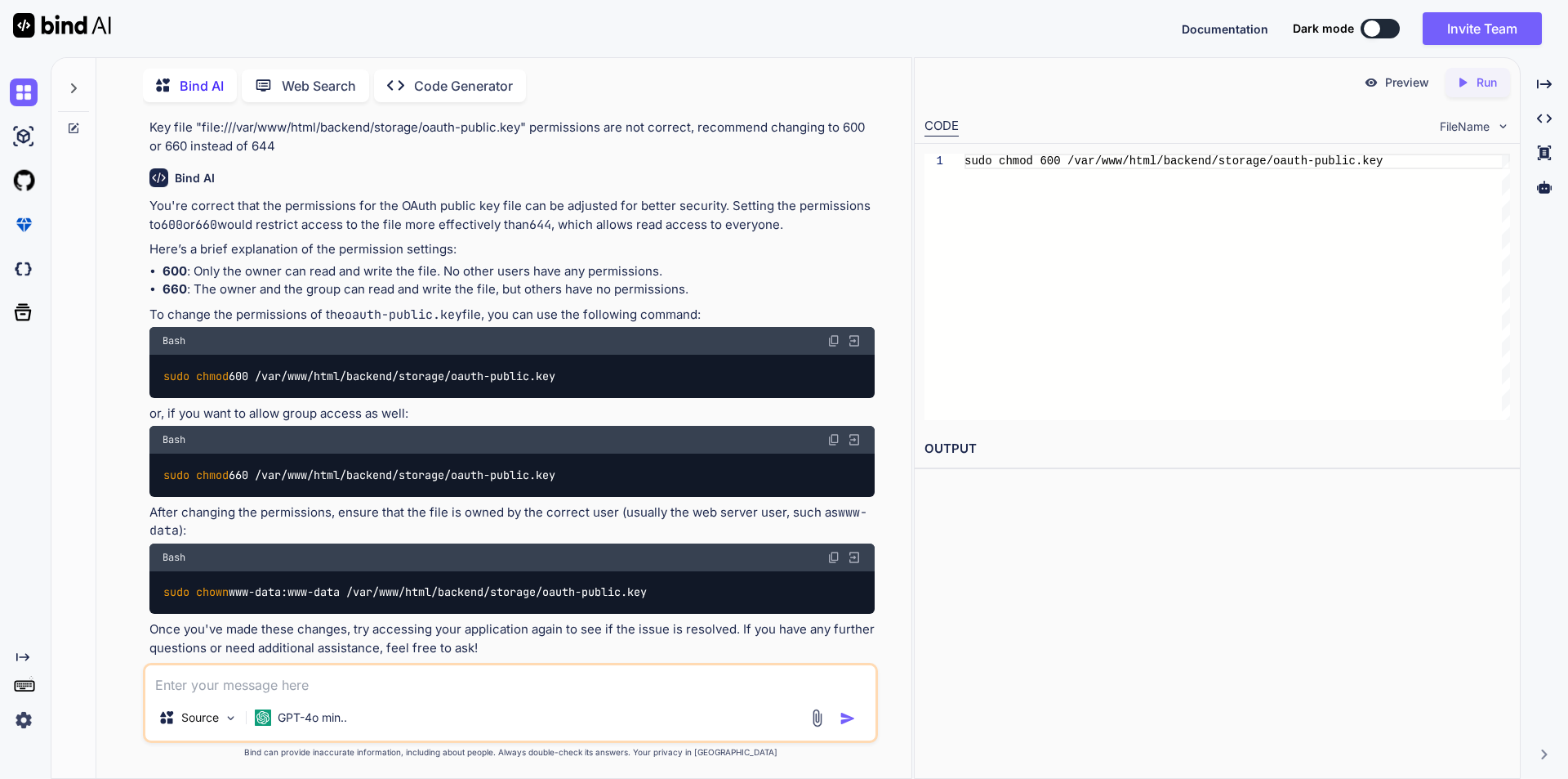
drag, startPoint x: 162, startPoint y: 477, endPoint x: 571, endPoint y: 483, distance: 409.0
click at [571, 483] on div "sudo chmod 660 /var/www/html/backend/storage/oauth-public.key" at bounding box center [512, 474] width 725 height 43
copy code "sudo chmod 660 /var/www/html/backend/storage/oauth-public.key"
drag, startPoint x: 164, startPoint y: 373, endPoint x: 678, endPoint y: 374, distance: 514.0
click at [678, 374] on div "sudo chmod 600 /var/www/html/backend/storage/oauth-public.key" at bounding box center [512, 376] width 725 height 43
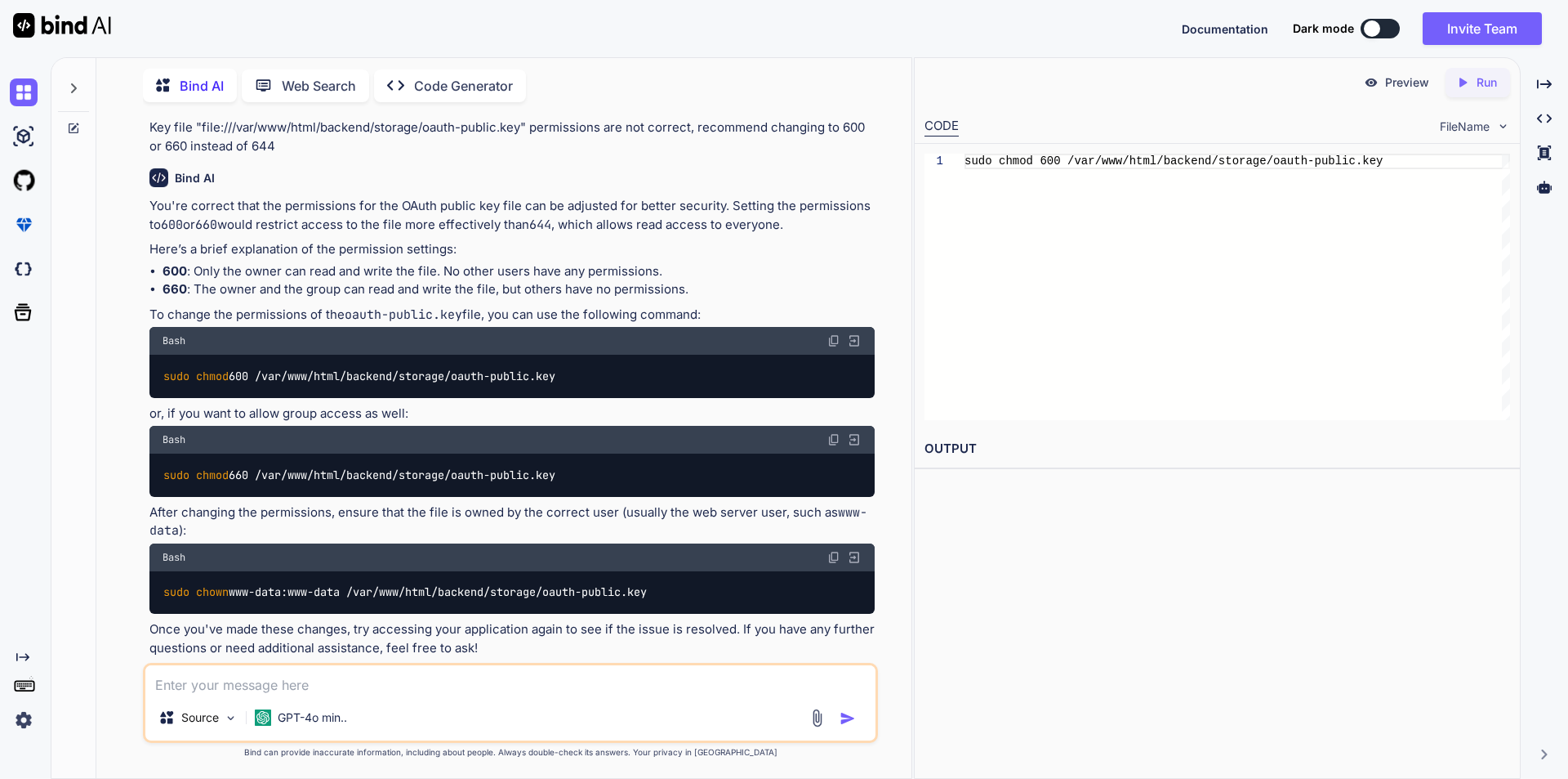
copy code "sudo chmod 600 /var/www/html/backend/storage/oauth-public.key"
drag, startPoint x: 163, startPoint y: 595, endPoint x: 744, endPoint y: 589, distance: 581.0
click at [744, 589] on div "sudo chown www-data:www-data /var/www/html/backend/storage/oauth-public.key" at bounding box center [512, 592] width 725 height 43
click at [860, 531] on p "After changing the permissions, ensure that the file is owned by the correct us…" at bounding box center [512, 522] width 725 height 37
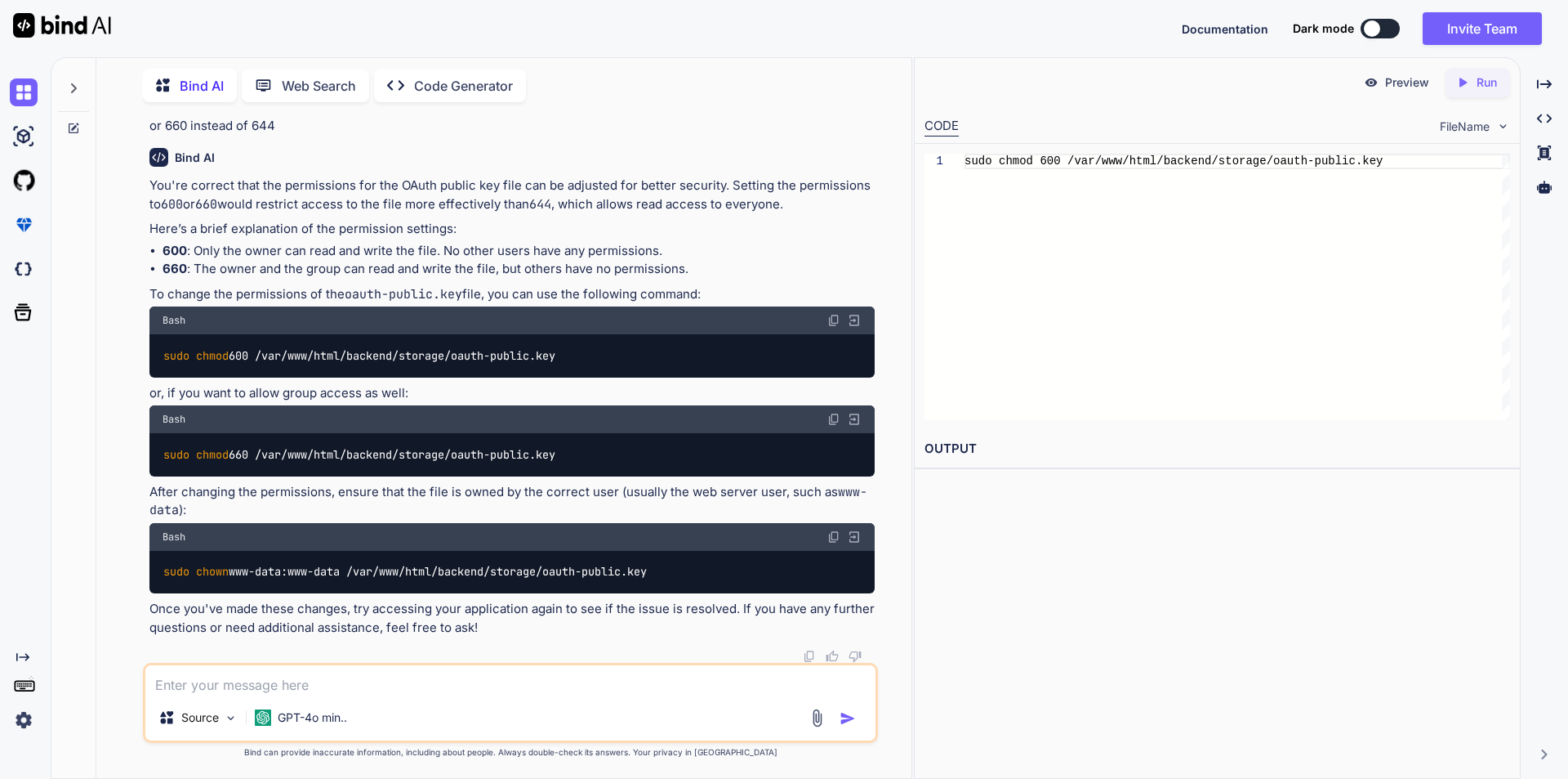
click at [283, 675] on textarea at bounding box center [510, 680] width 730 height 29
paste textarea "ERROR: Browsershot error: The command "PATH=$PATH:/usr/local/bin:/opt/homebrew/…"
type textarea "ERROR: Browsershot error: The command "PATH=$PATH:/usr/local/bin:/opt/homebrew/…"
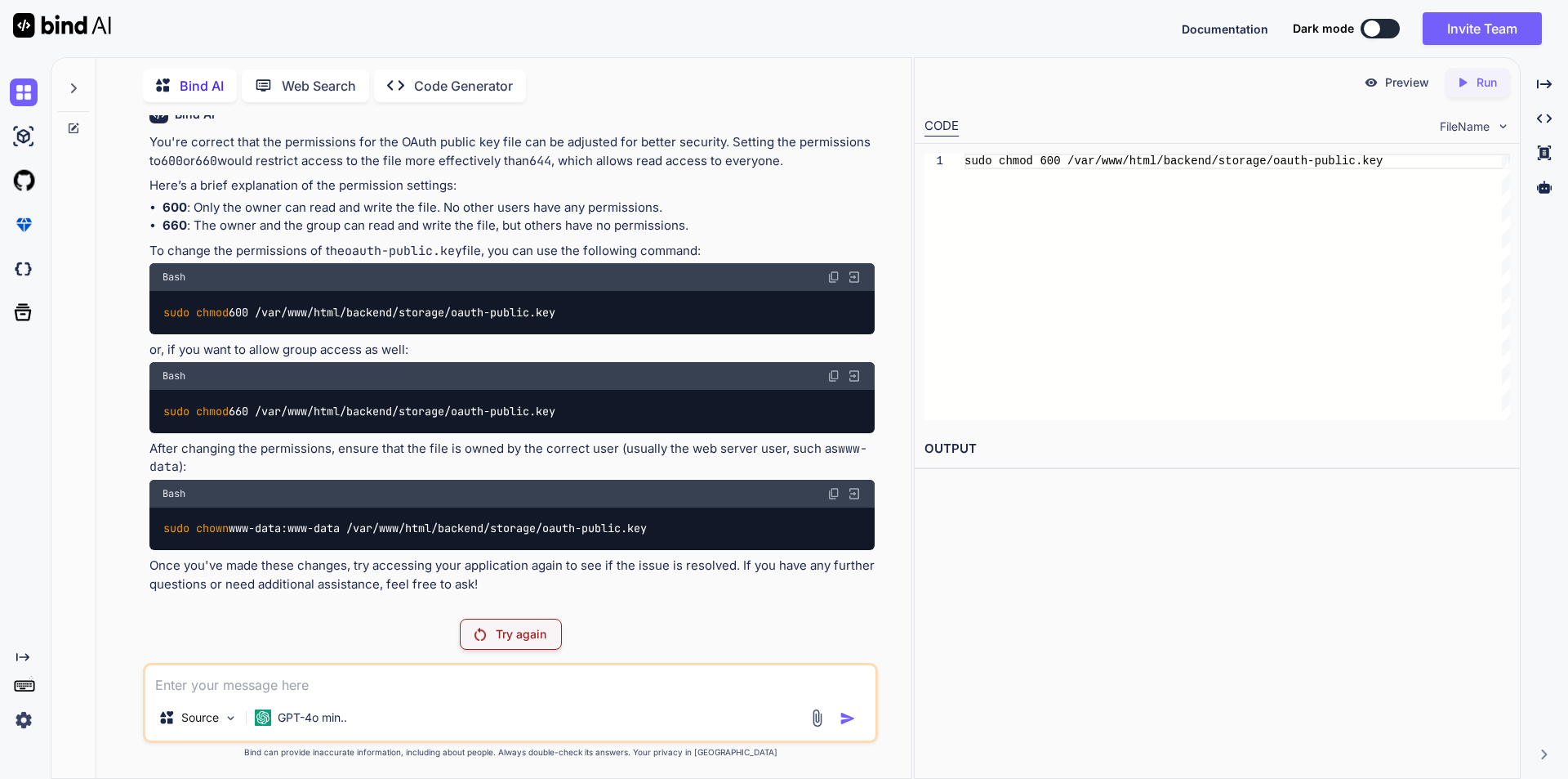
scroll to position [2290, 0]
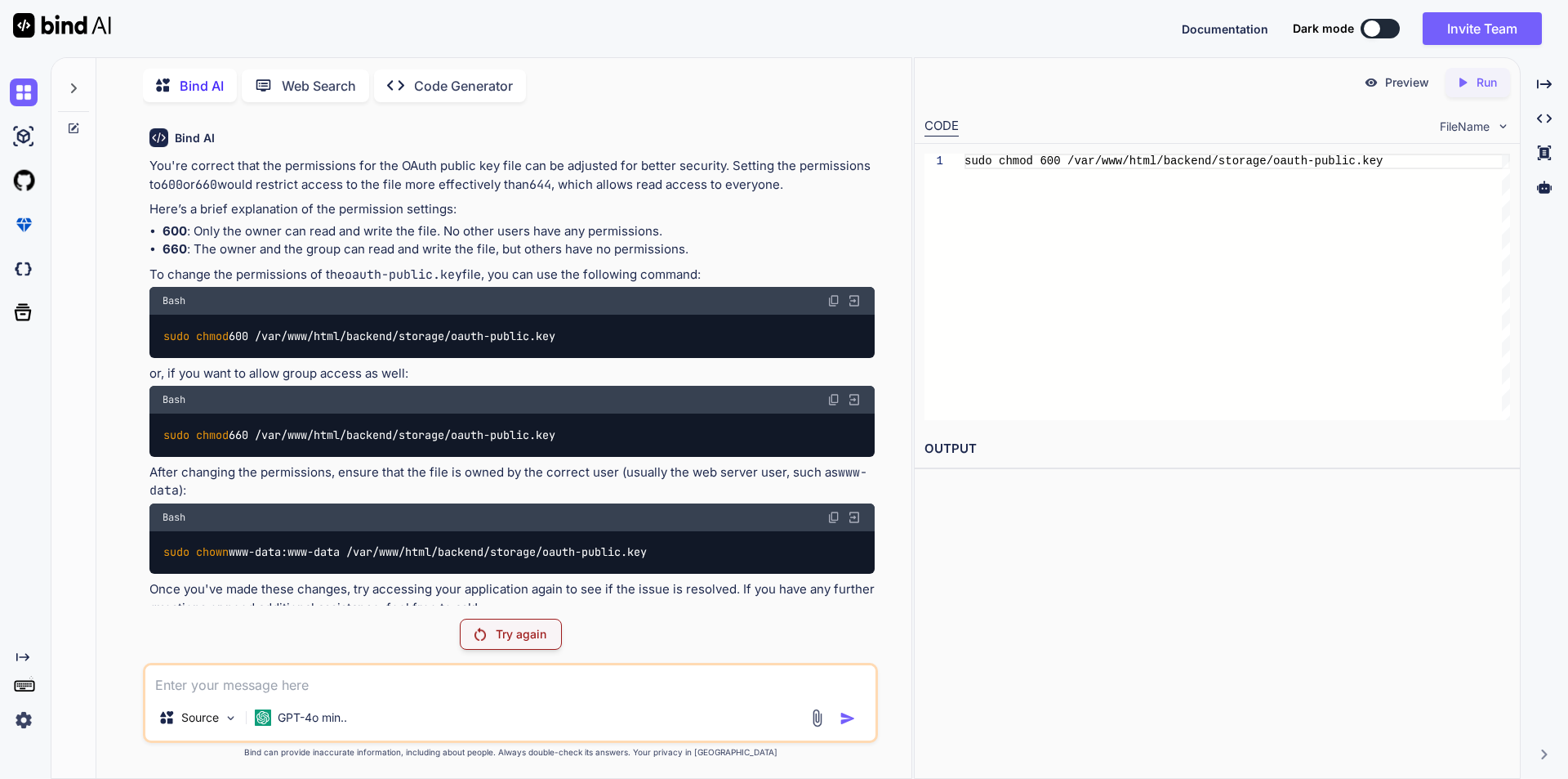
click at [897, 576] on div "You we have got this error Key path "file:///var/www/html/backend/storage/oauth…" at bounding box center [510, 447] width 802 height 663
click at [492, 630] on div "Try again" at bounding box center [511, 634] width 102 height 31
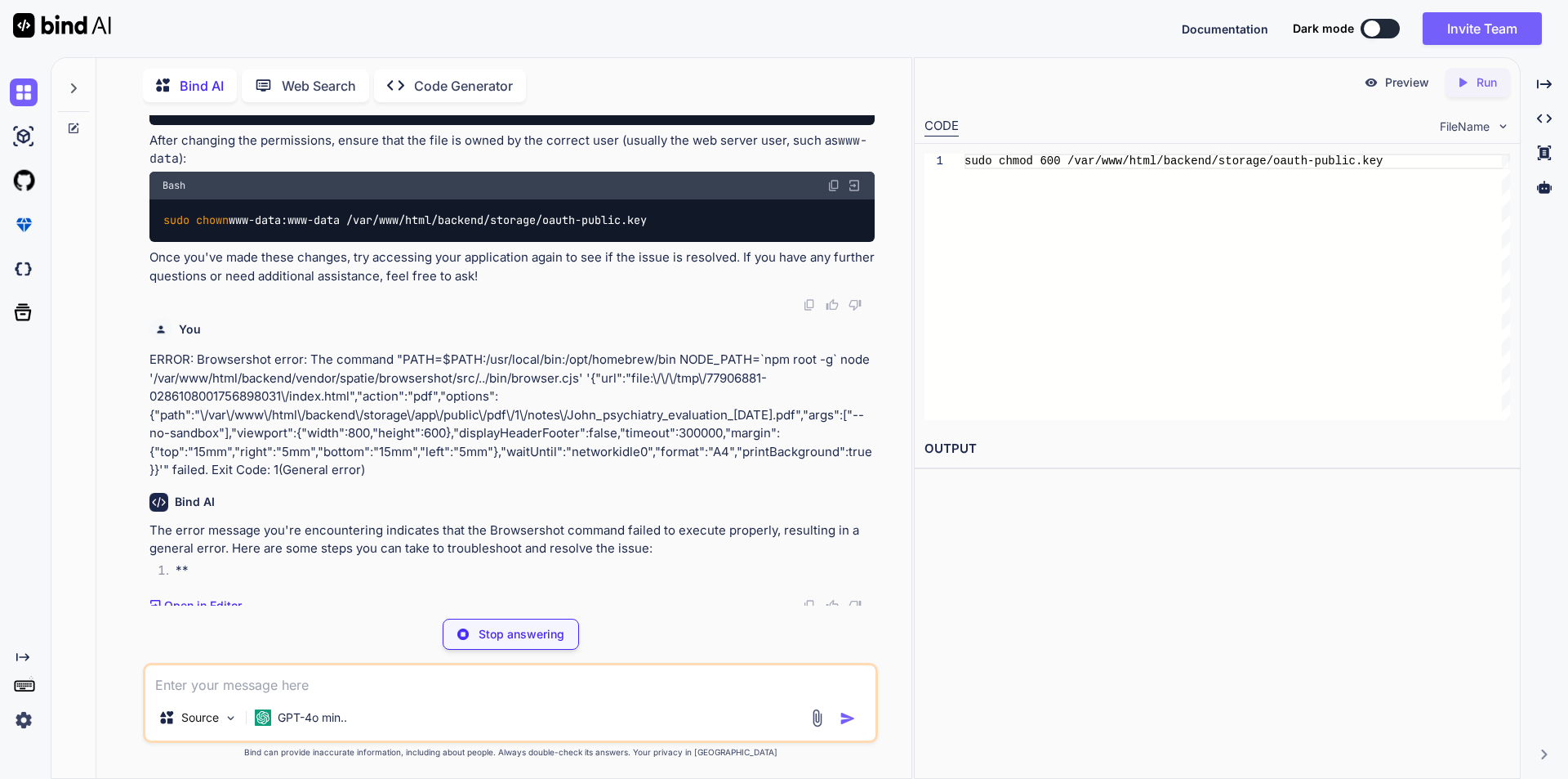
scroll to position [2629, 0]
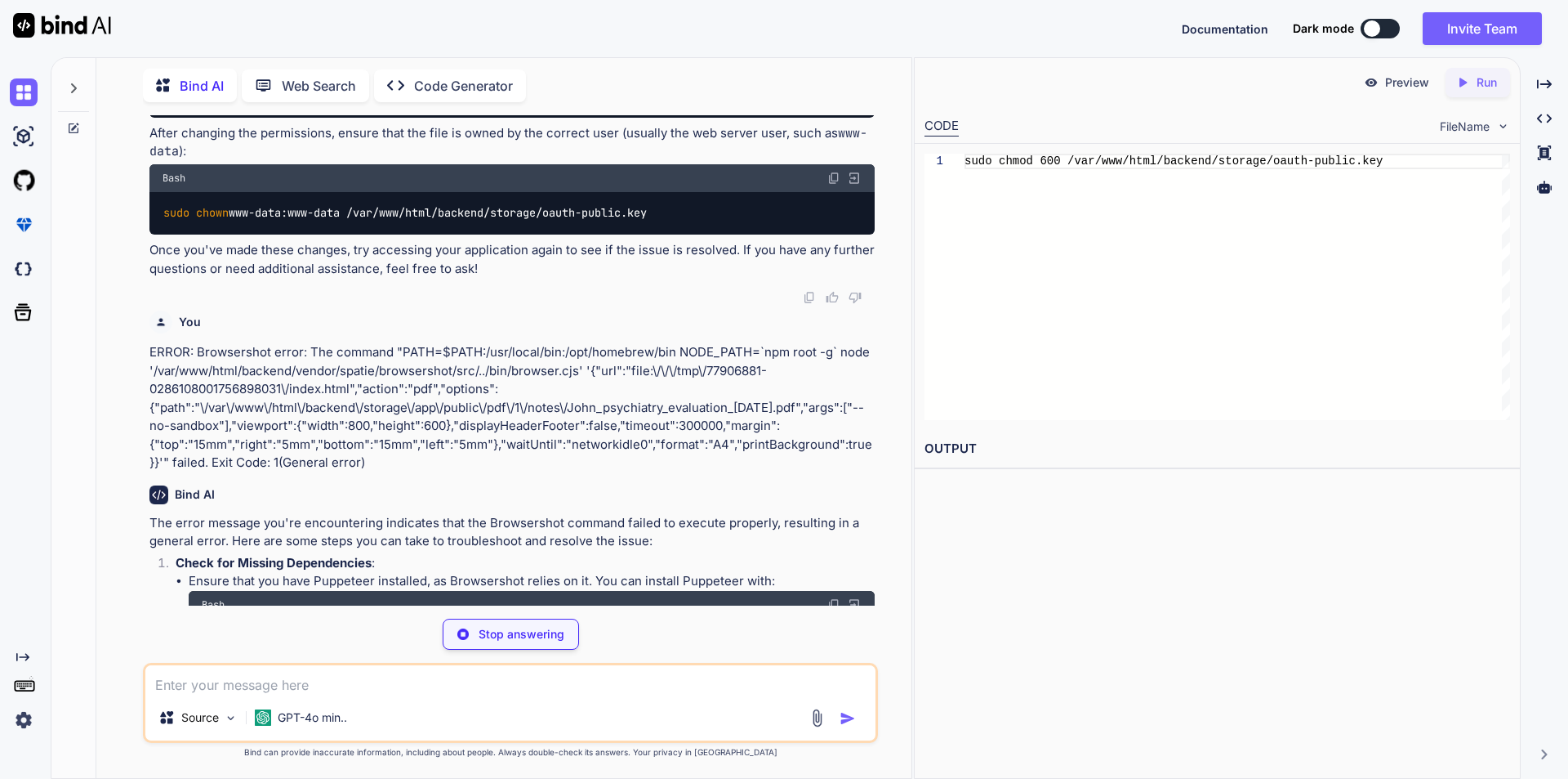
click at [875, 573] on p "Check for Missing Dependencies :" at bounding box center [525, 563] width 699 height 19
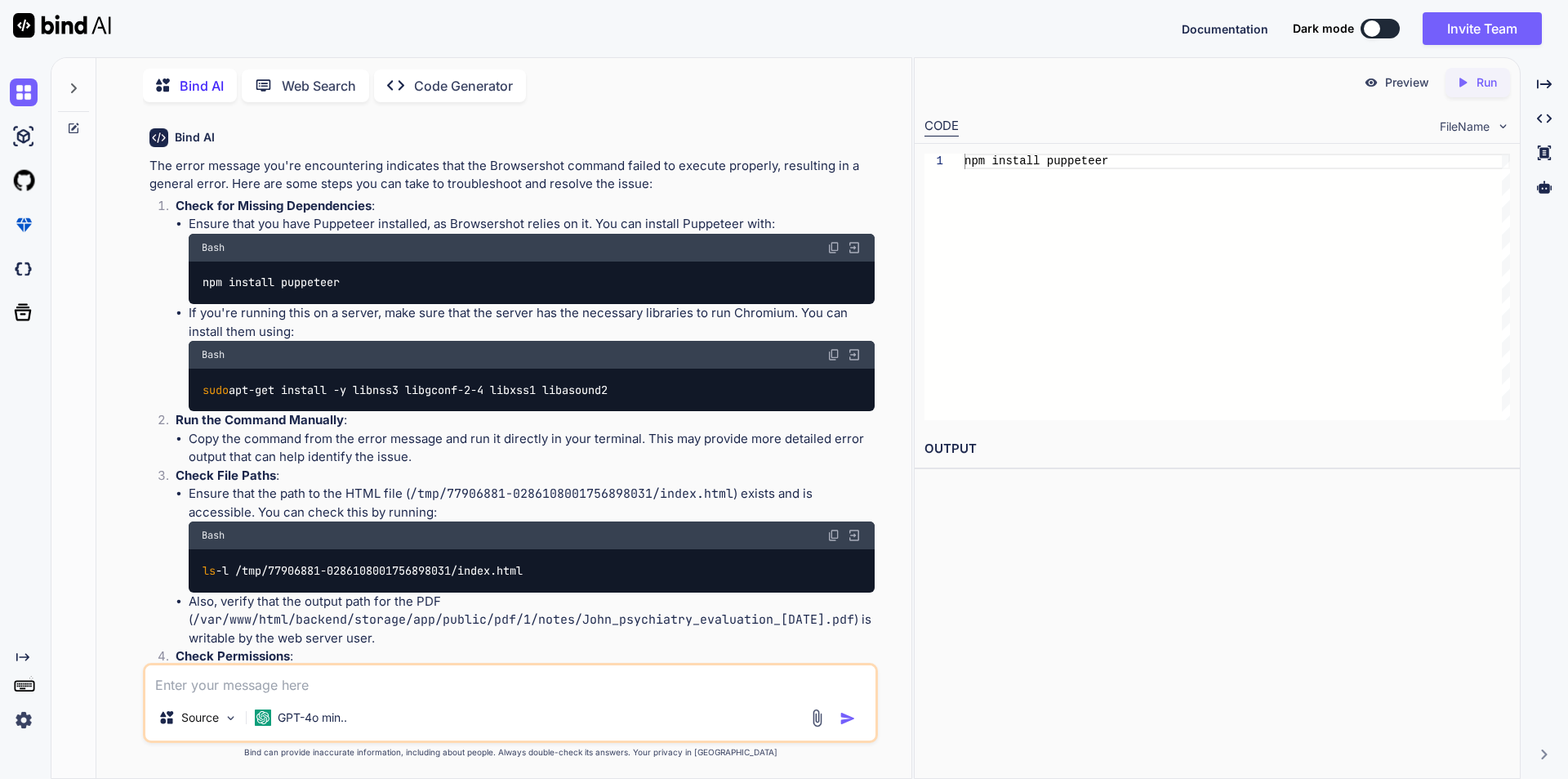
scroll to position [2988, 0]
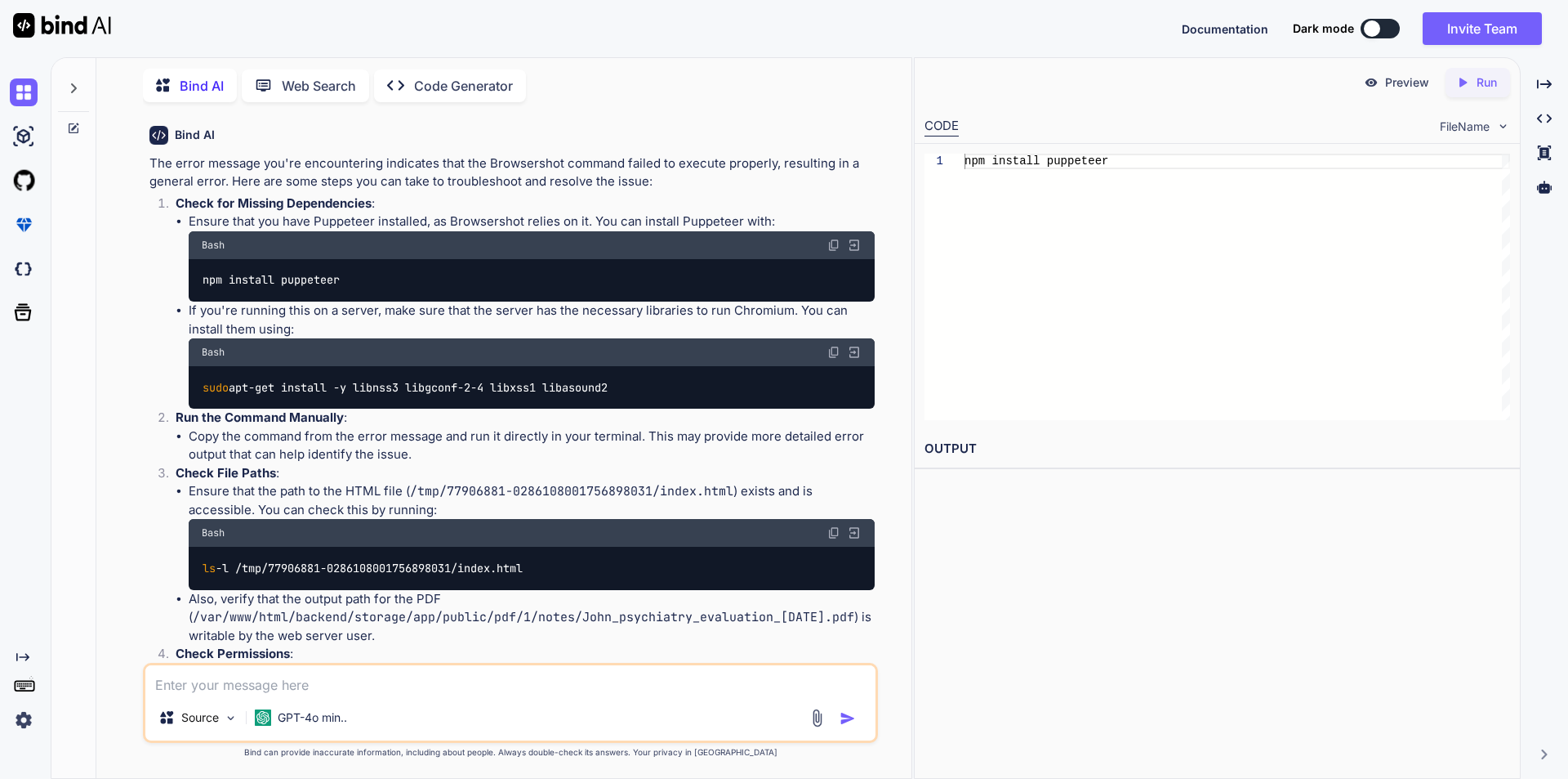
click at [832, 251] on img at bounding box center [834, 245] width 13 height 13
click at [596, 464] on li "Copy the command from the error message and run it directly in your terminal. T…" at bounding box center [532, 446] width 686 height 37
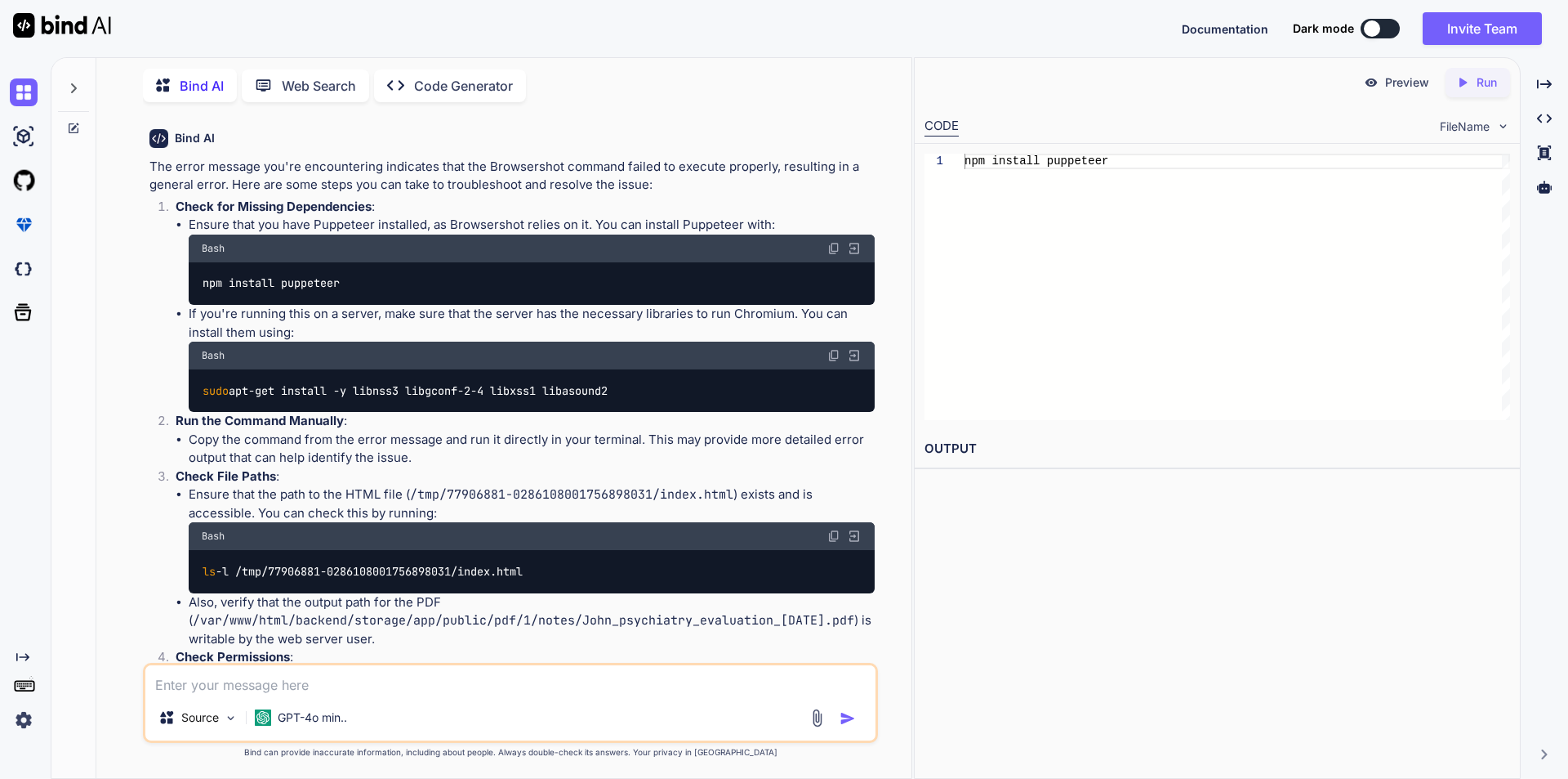
click at [834, 255] on img at bounding box center [834, 249] width 13 height 13
click at [693, 412] on div "sudo apt-get install -y libnss3 libgconf-2-4 libxss1 libasound2" at bounding box center [532, 390] width 686 height 43
click at [832, 362] on img at bounding box center [834, 356] width 13 height 13
click at [733, 628] on code "/var/www/html/backend/storage/app/public/pdf/1/notes/John_psychiatry_evaluation…" at bounding box center [523, 620] width 662 height 17
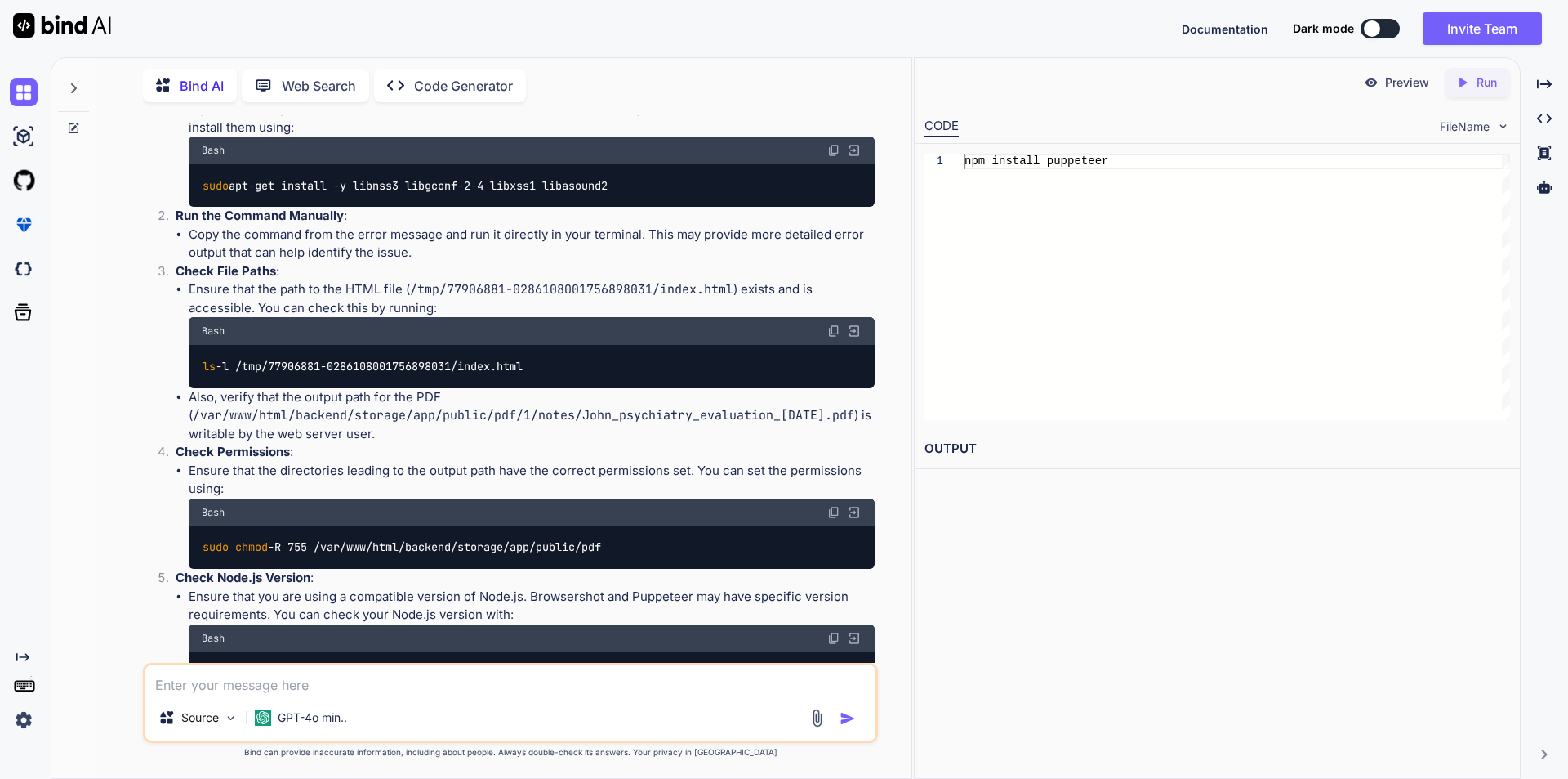
scroll to position [3116, 0]
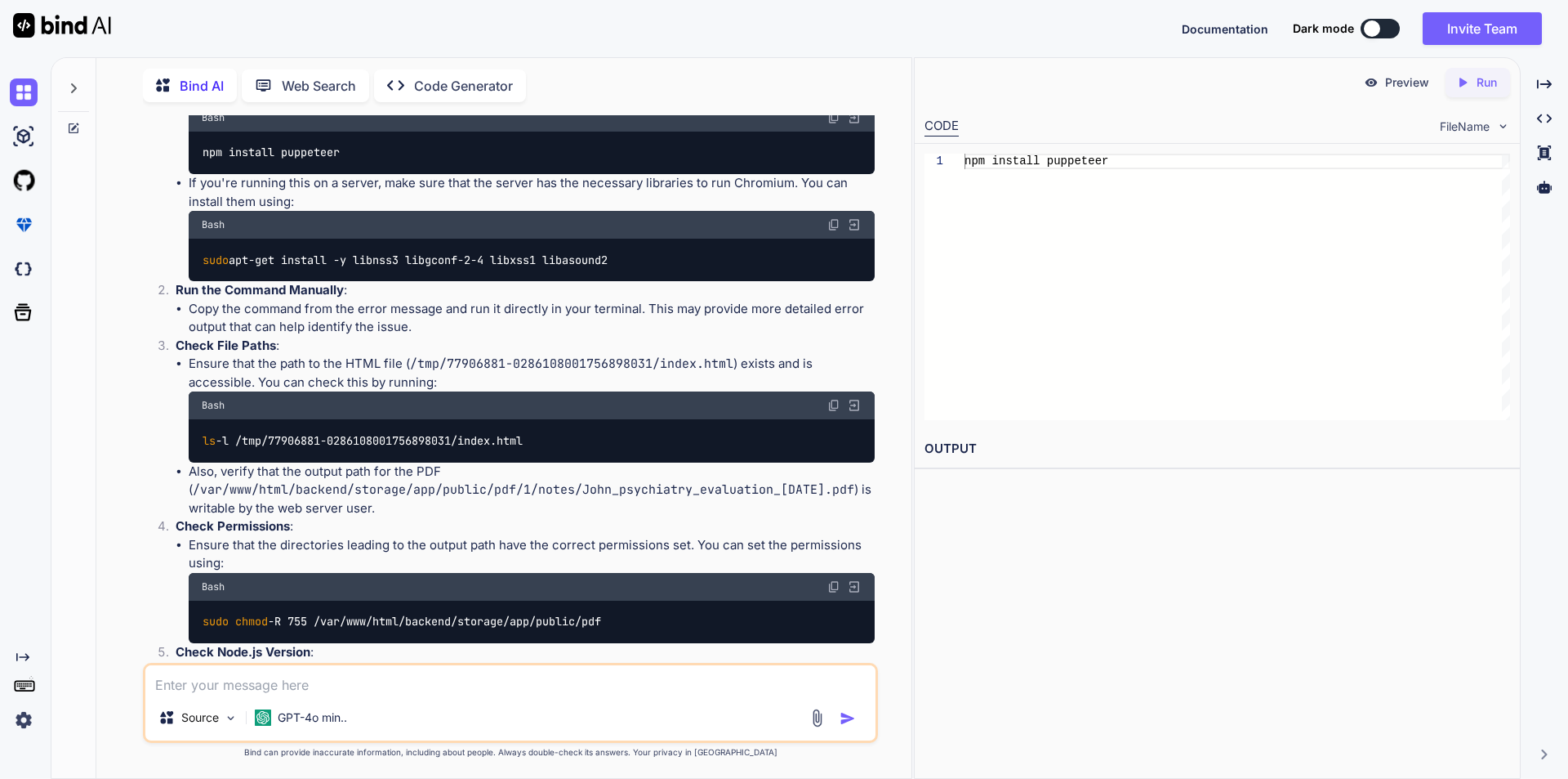
click at [830, 593] on img at bounding box center [834, 587] width 13 height 13
click at [307, 680] on textarea at bounding box center [510, 680] width 730 height 29
paste textarea "We need to use Puppeteer for generate pdf in our project. Kindly install in our…"
type textarea "reframe this We need to use Puppeteer for generate pdf in our project. Kindly i…"
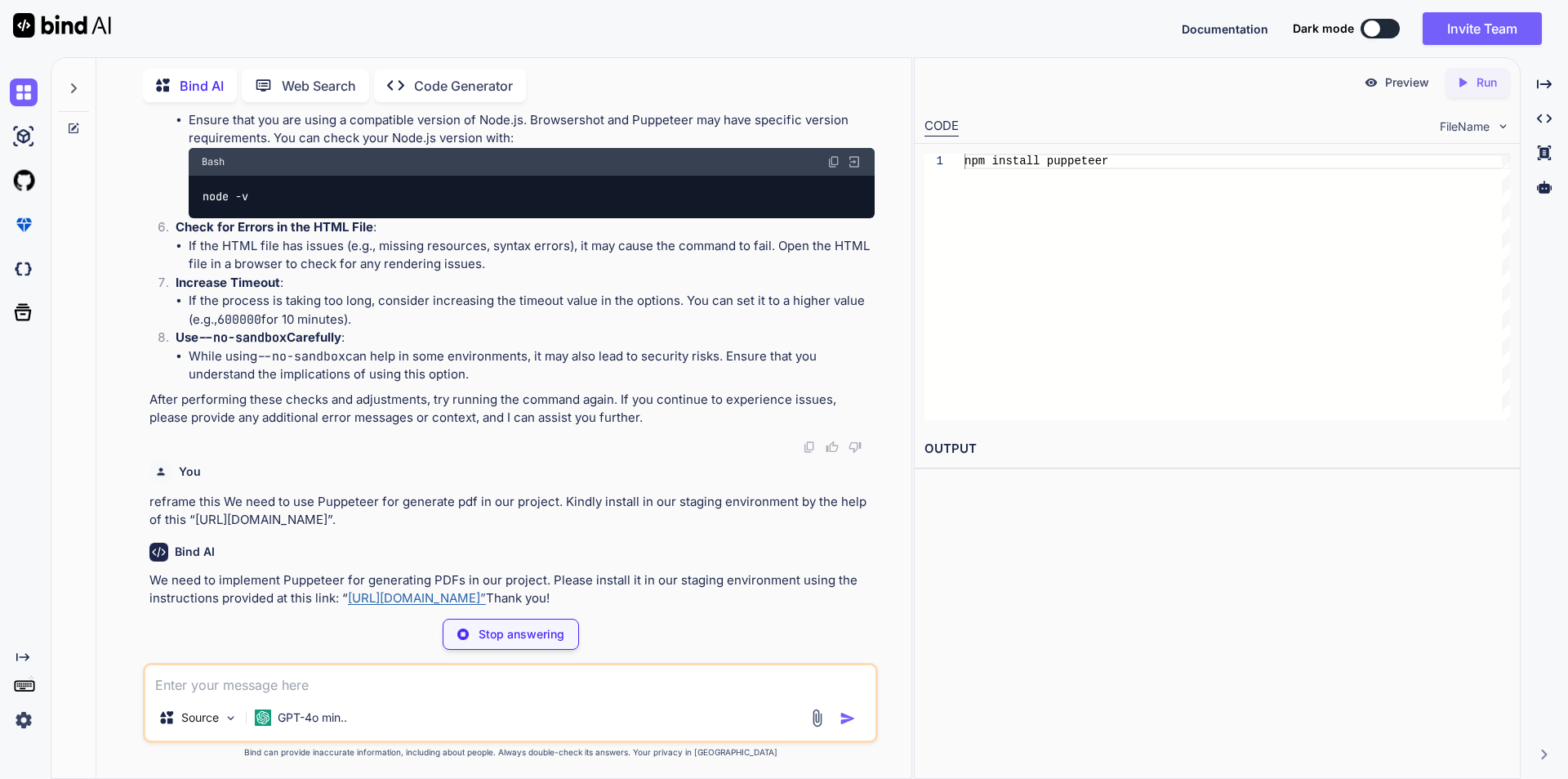
scroll to position [3660, 0]
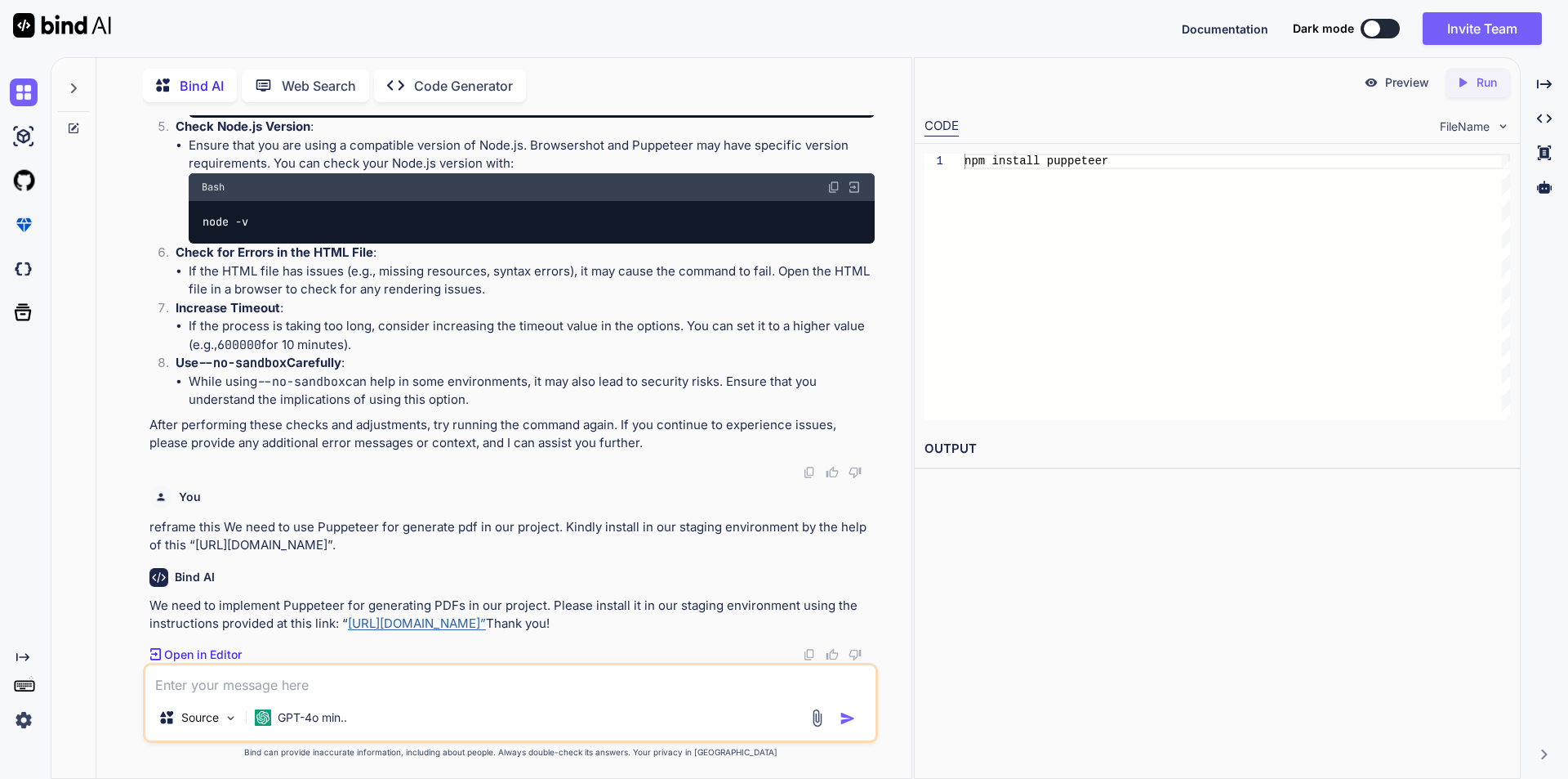
click at [1121, 560] on div "Preview Created with Pixso. Run CODE FileName 1 npm install puppeteer OUTPUT" at bounding box center [1217, 417] width 607 height 721
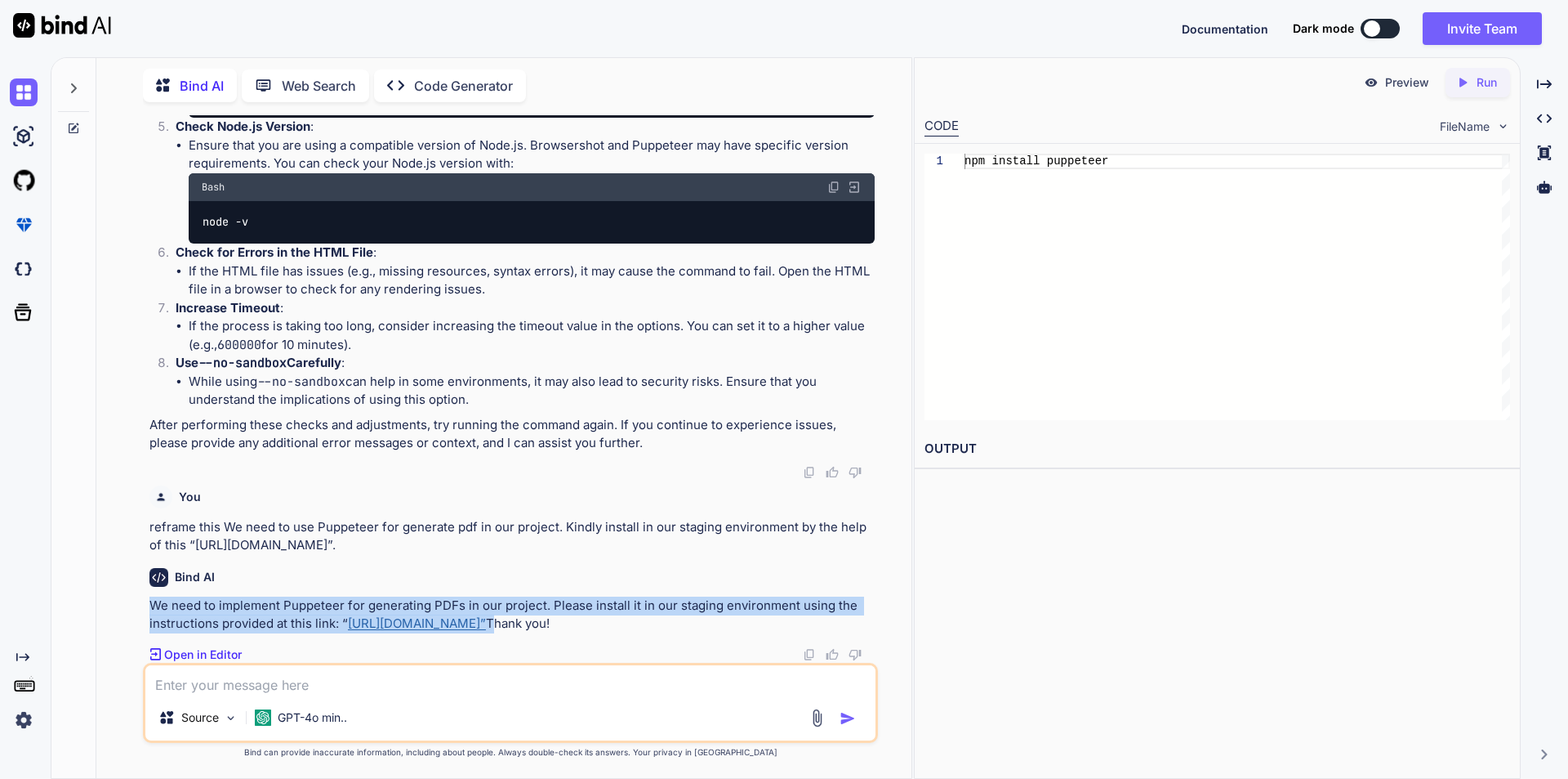
drag, startPoint x: 149, startPoint y: 603, endPoint x: 662, endPoint y: 621, distance: 513.3
click at [662, 621] on p "We need to implement Puppeteer for generating PDFs in our project. Please insta…" at bounding box center [512, 615] width 725 height 37
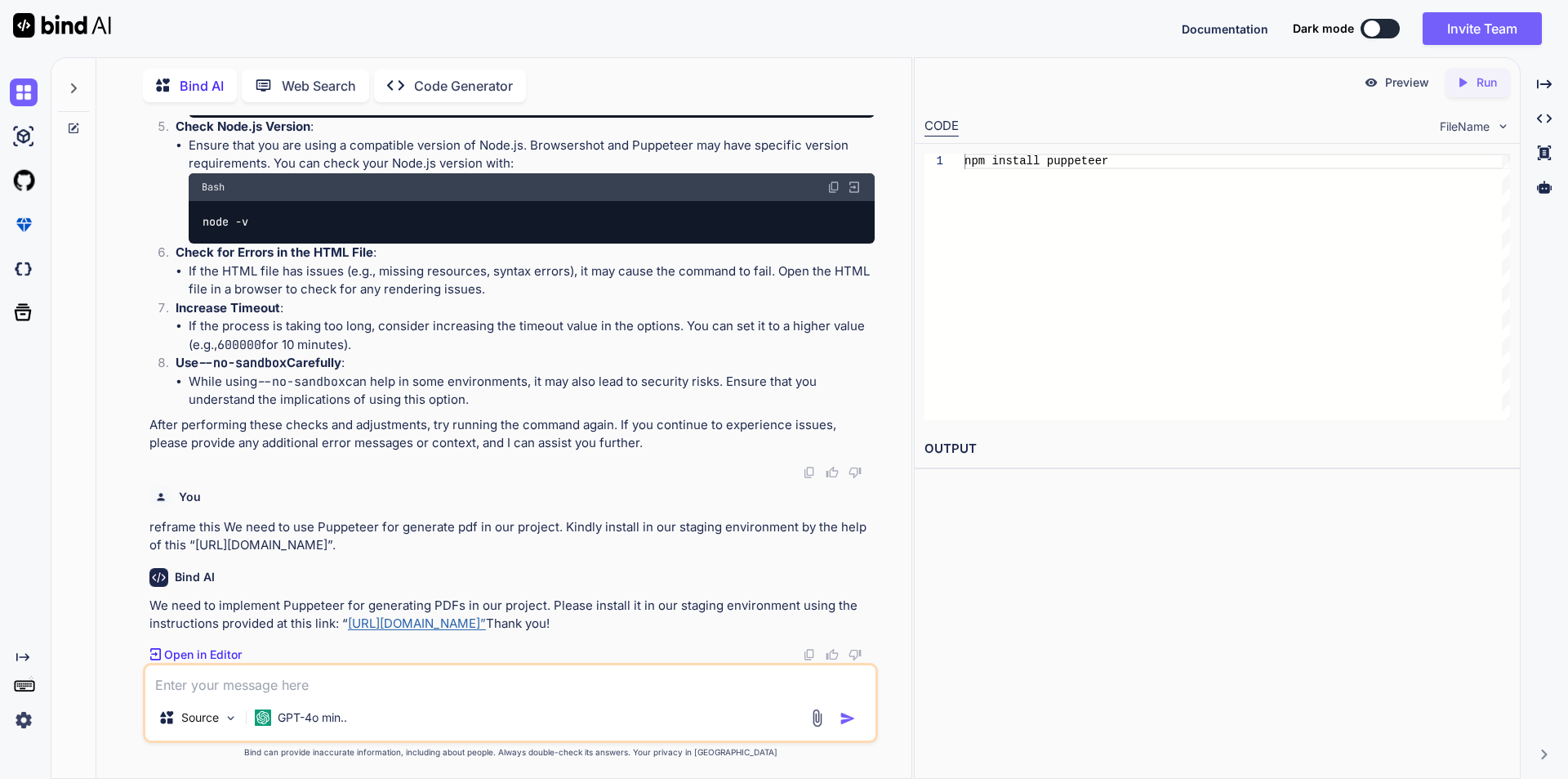
click at [444, 677] on textarea at bounding box center [510, 680] width 730 height 29
type textarea "b"
type textarea "we are using append in js, we need to clear the record before append"
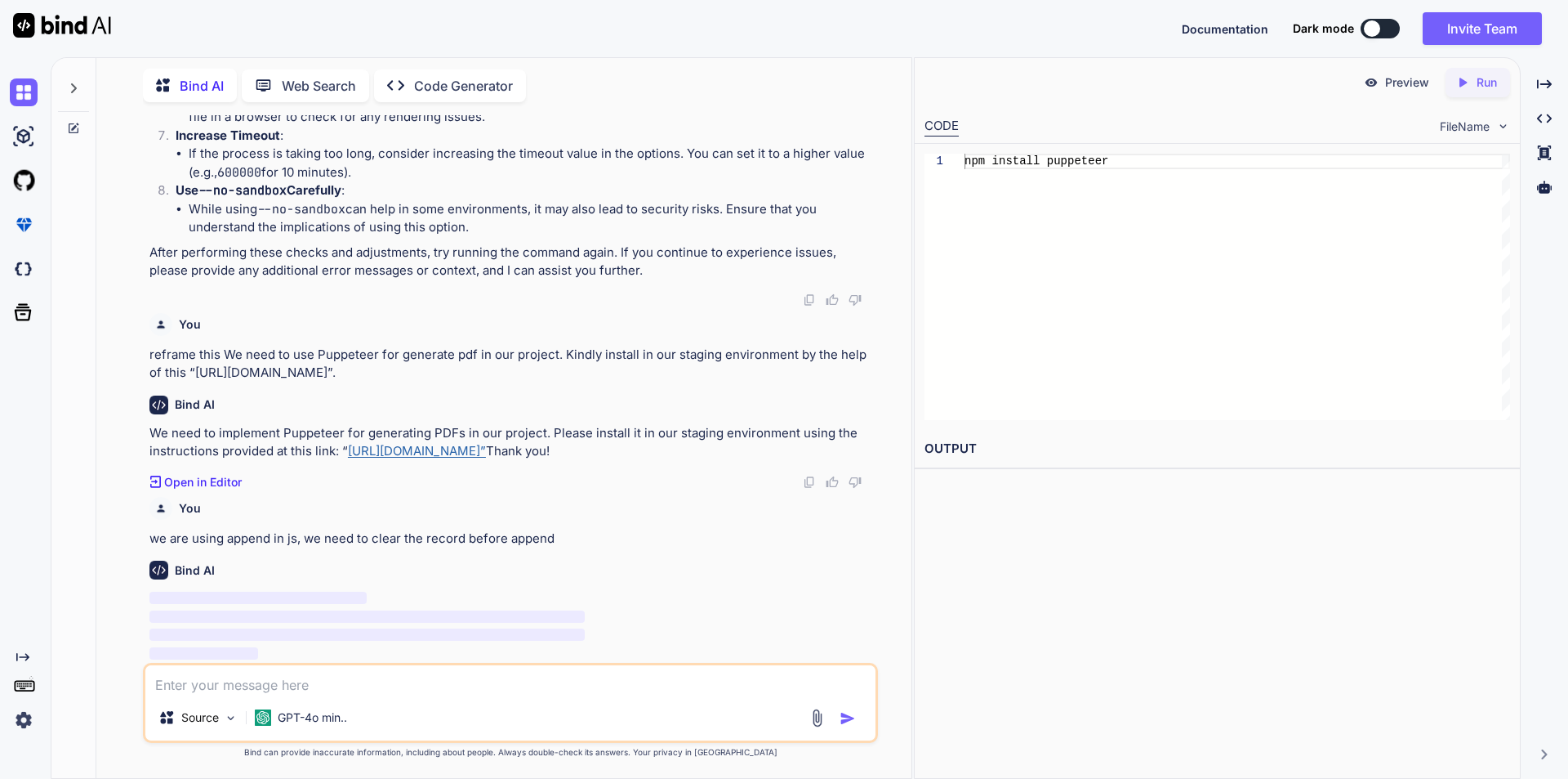
scroll to position [3832, 0]
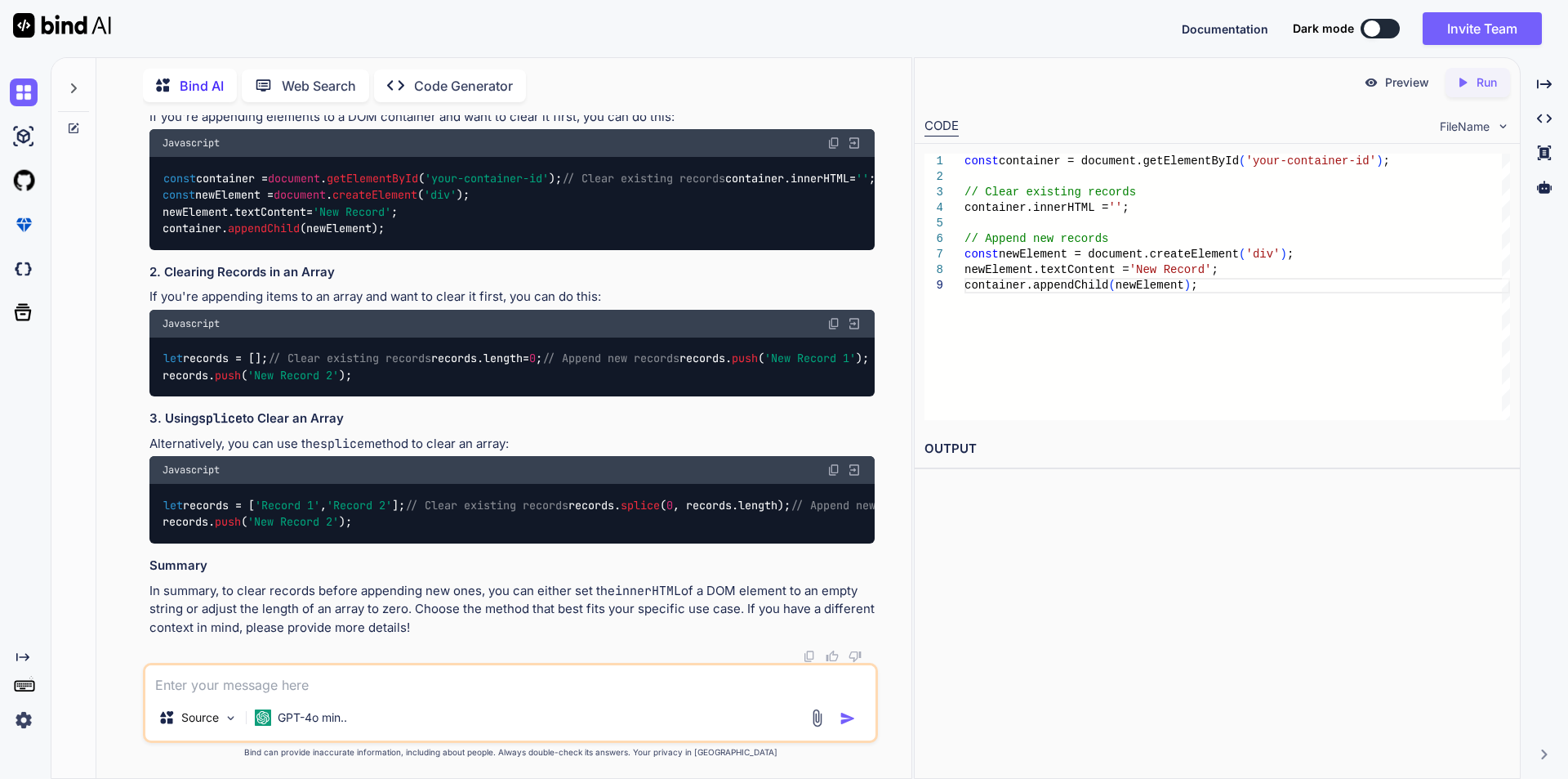
scroll to position [4671, 0]
click at [487, 668] on textarea at bounding box center [510, 680] width 730 height 29
type textarea "what we use in jquery"
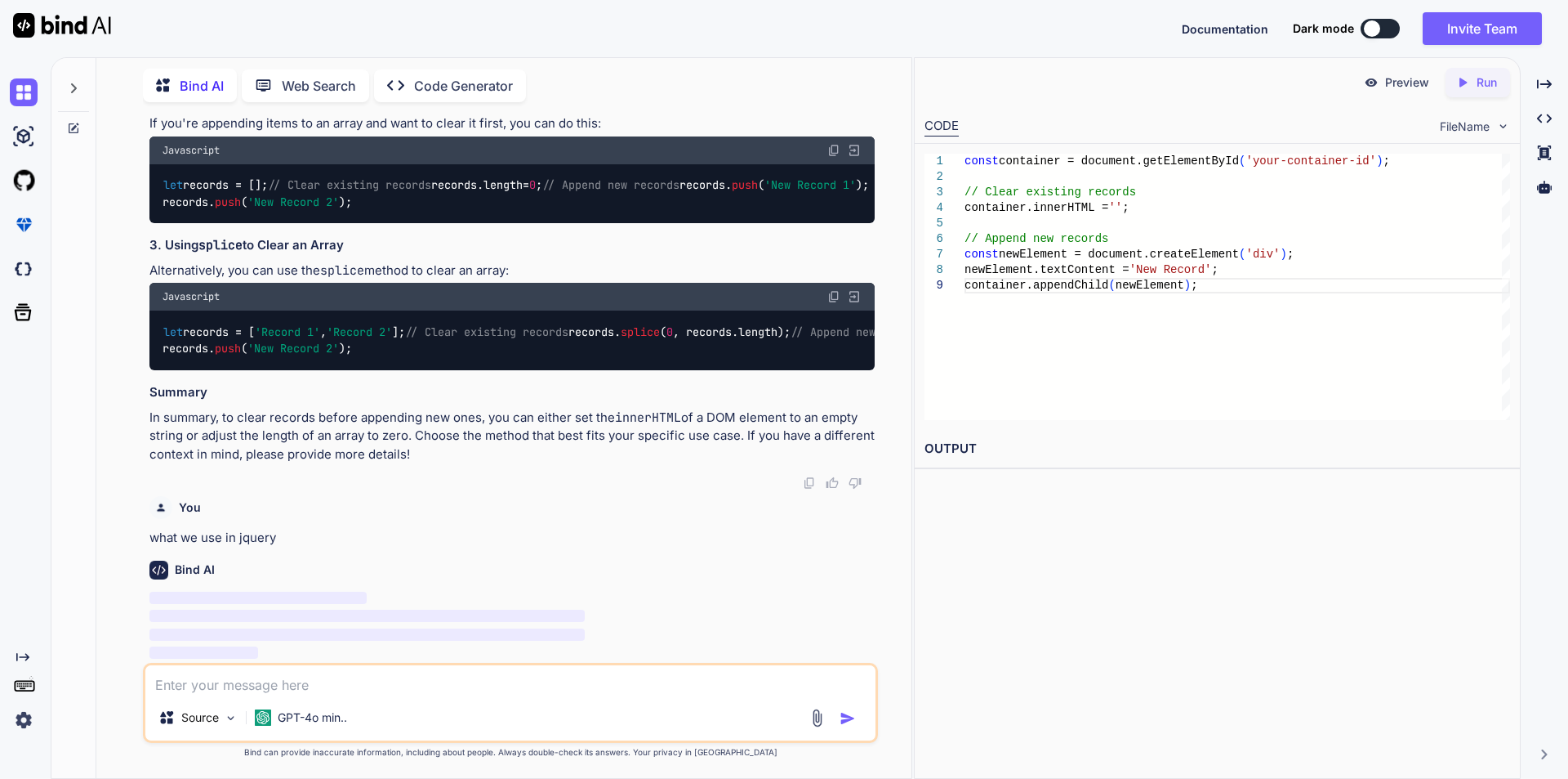
scroll to position [4845, 0]
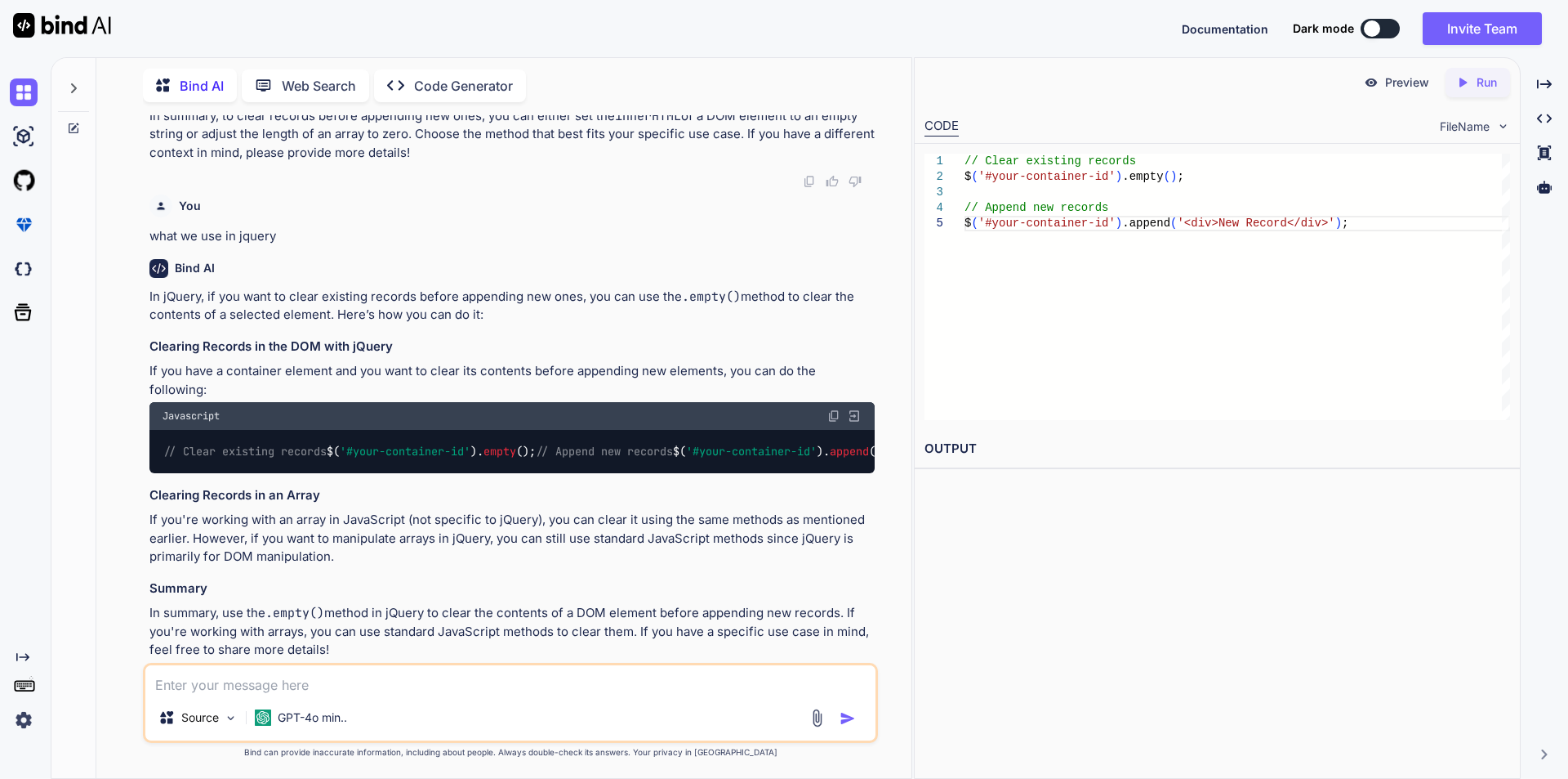
click at [555, 278] on div "Bind AI" at bounding box center [512, 268] width 725 height 19
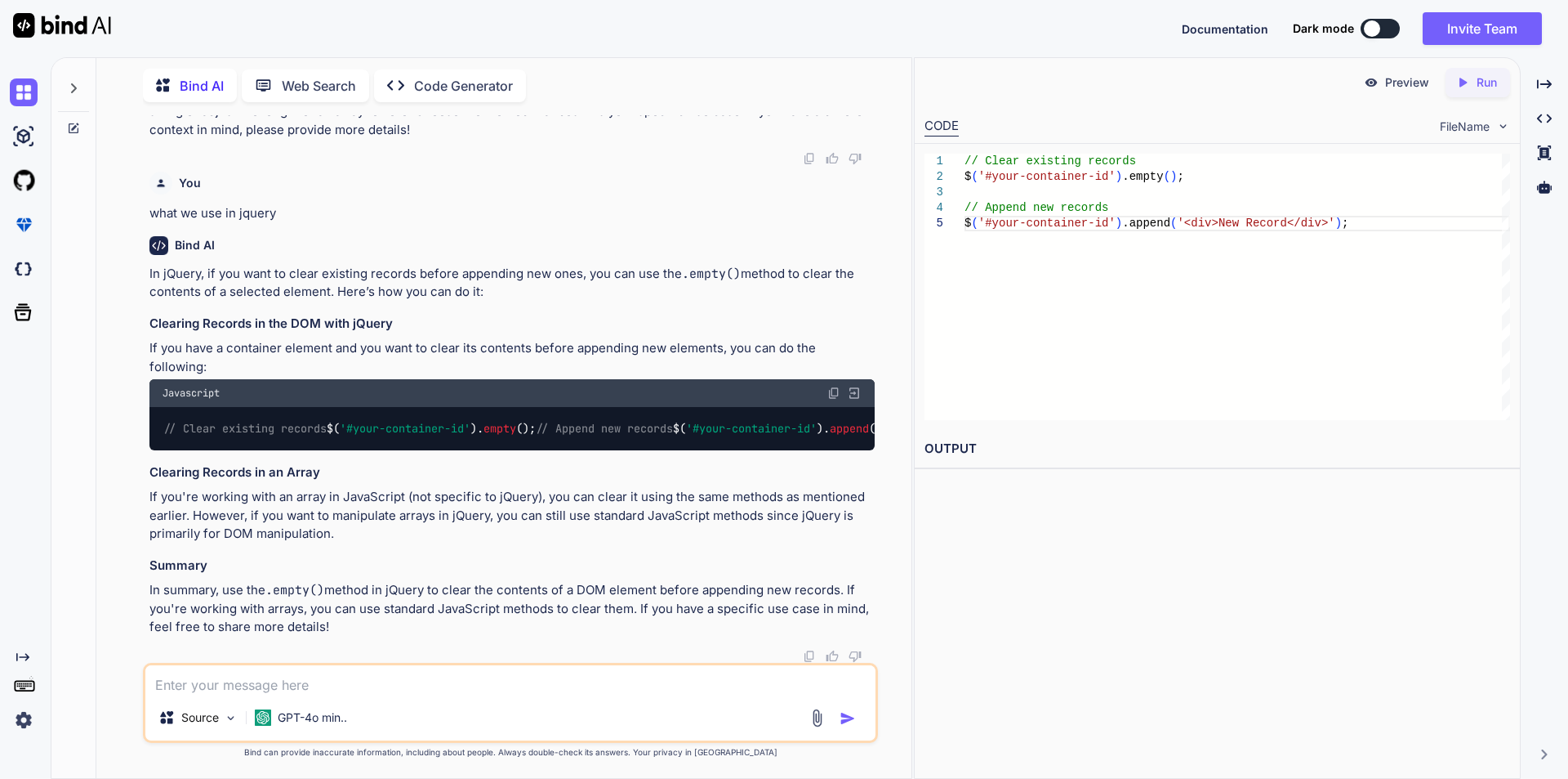
scroll to position [5218, 0]
click at [446, 693] on textarea at bounding box center [510, 680] width 730 height 29
type textarea "empty is not working"
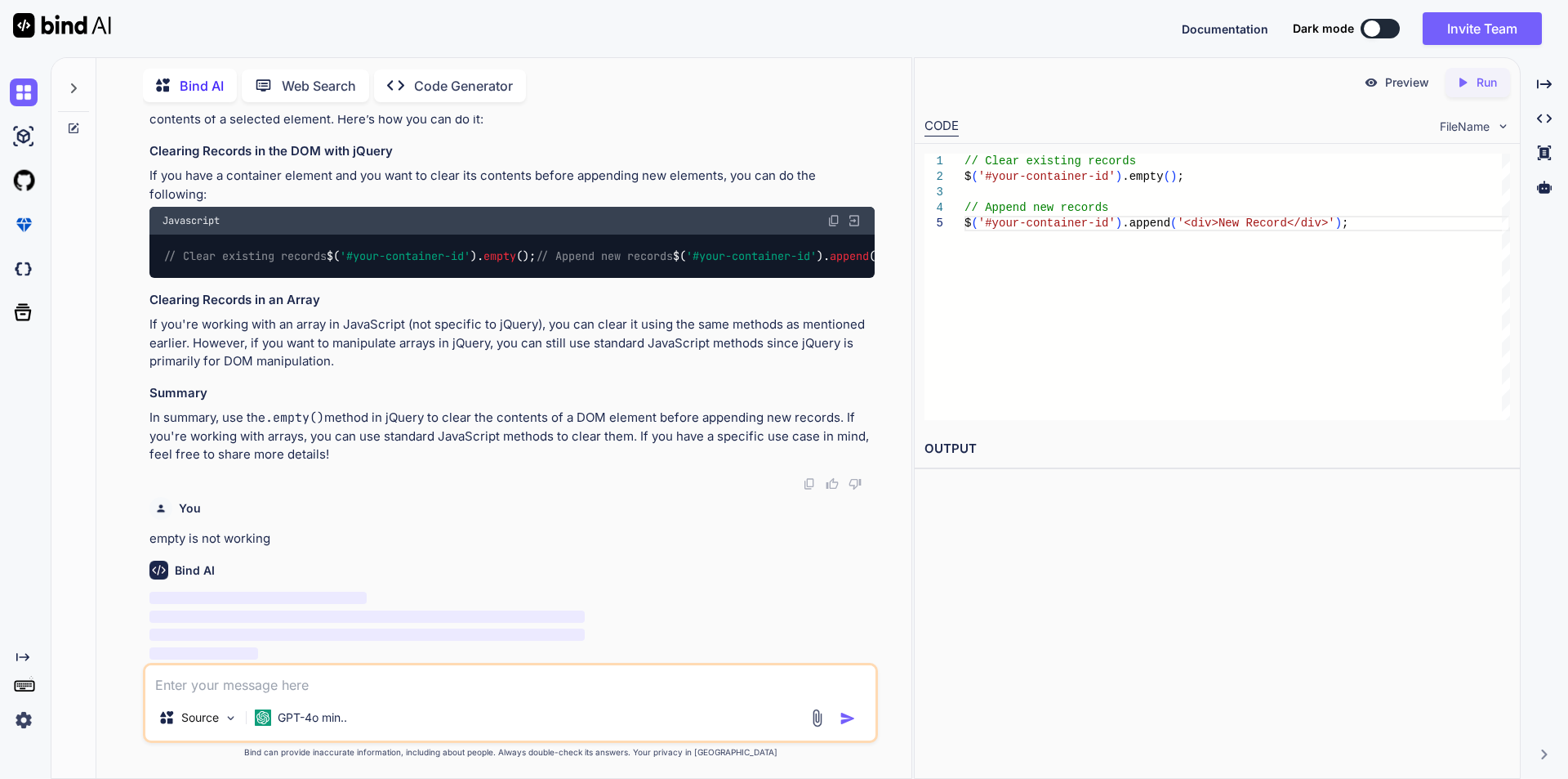
scroll to position [5390, 0]
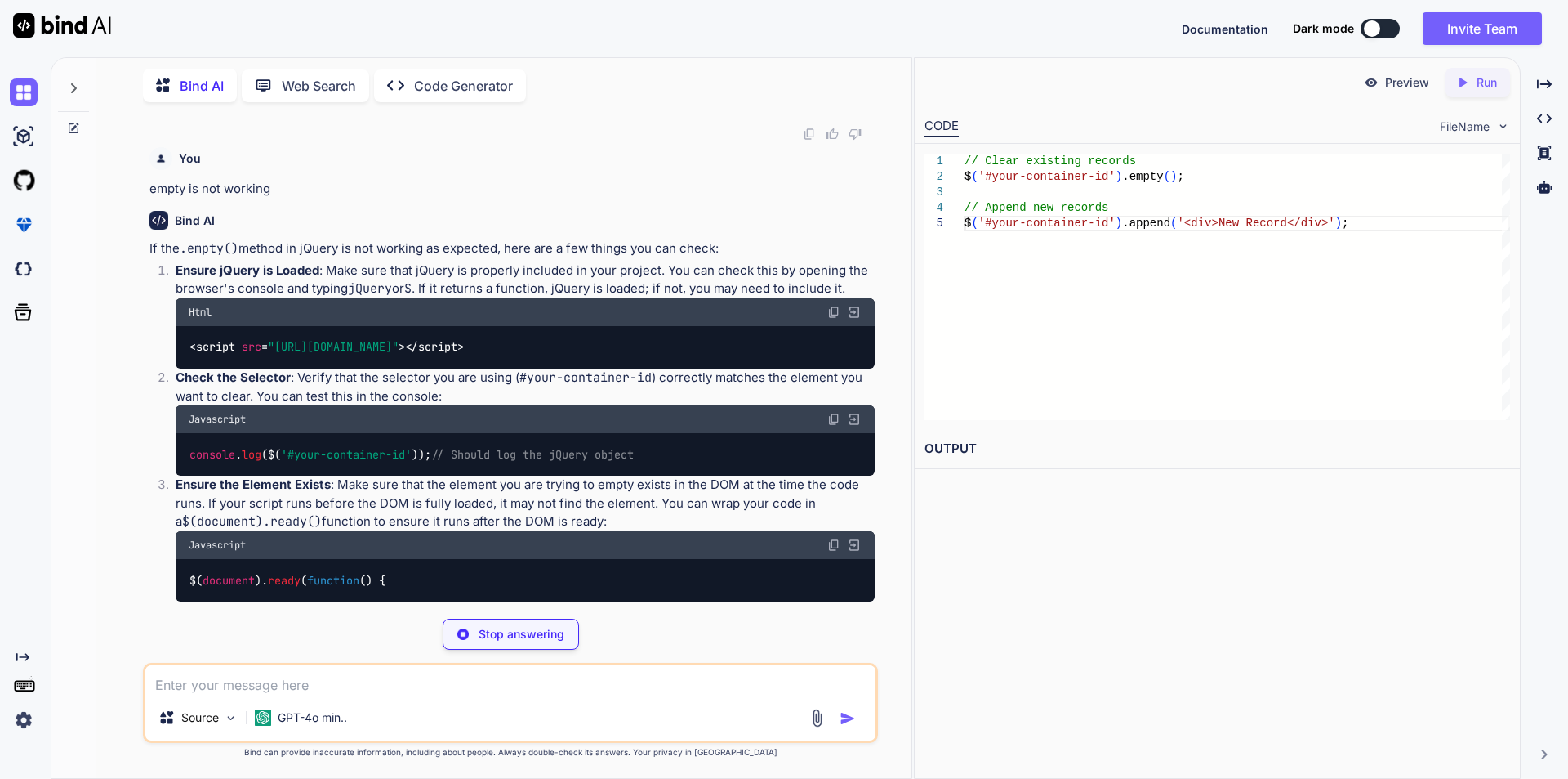
click at [683, 230] on div "Bind AI" at bounding box center [512, 220] width 725 height 19
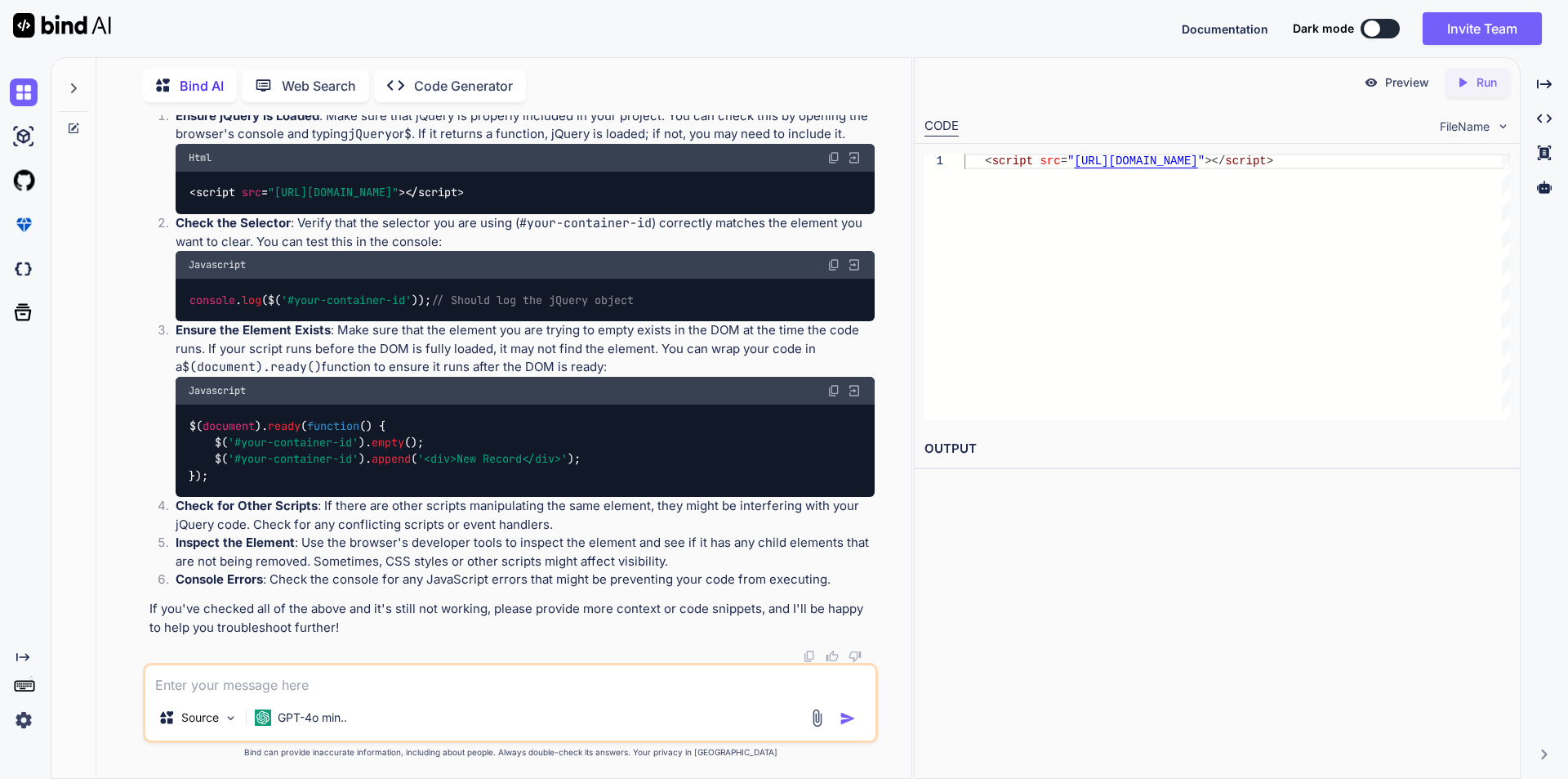
scroll to position [5895, 0]
